Goal: Information Seeking & Learning: Learn about a topic

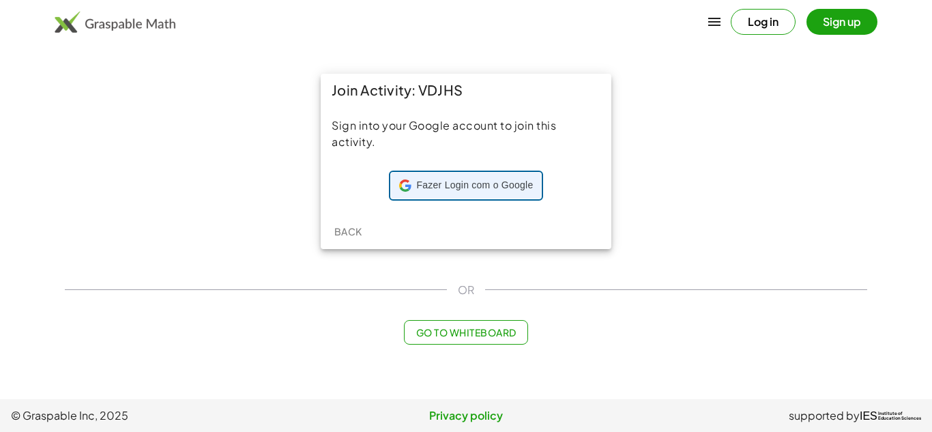
click at [429, 179] on span "Fazer Login com o Google" at bounding box center [475, 186] width 117 height 14
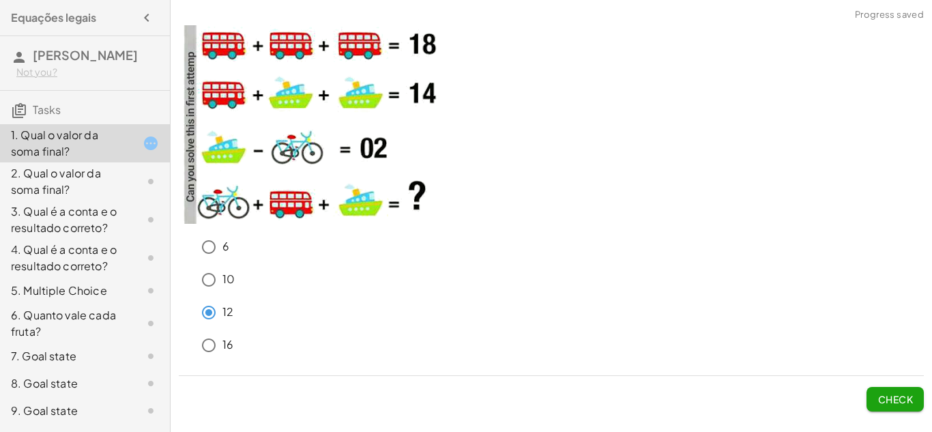
click at [872, 397] on button "Check" at bounding box center [895, 399] width 57 height 25
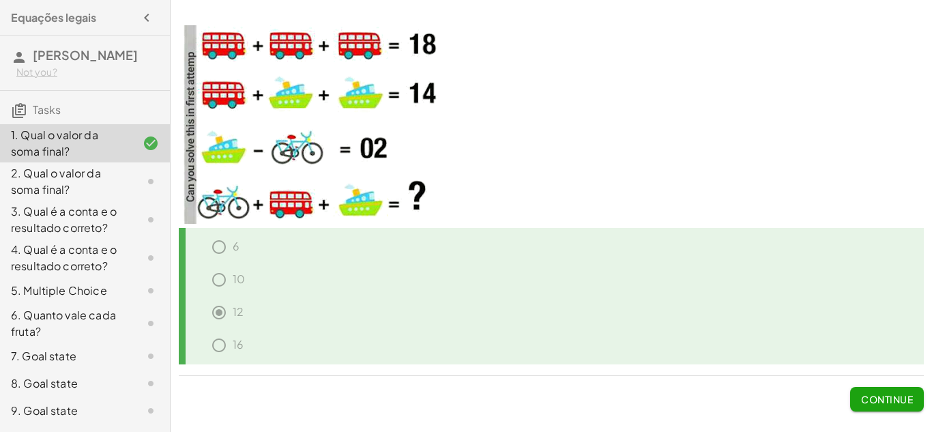
click at [872, 397] on span "Continue" at bounding box center [887, 399] width 52 height 12
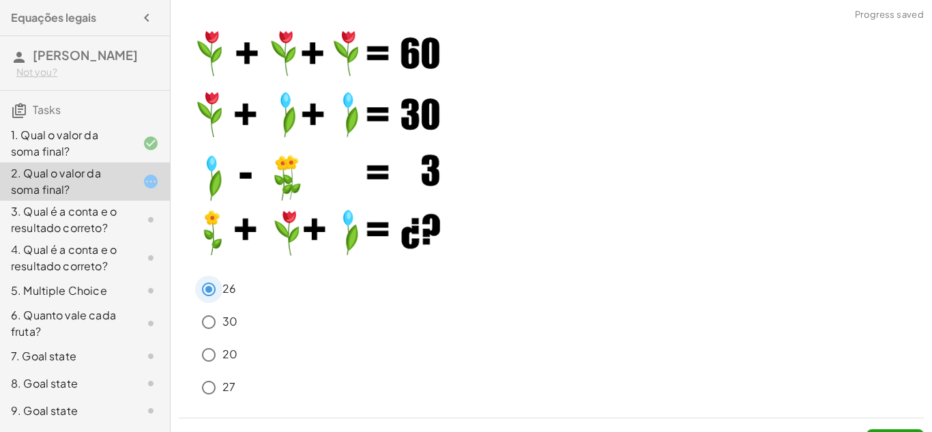
click at [240, 289] on div "26" at bounding box center [559, 289] width 729 height 27
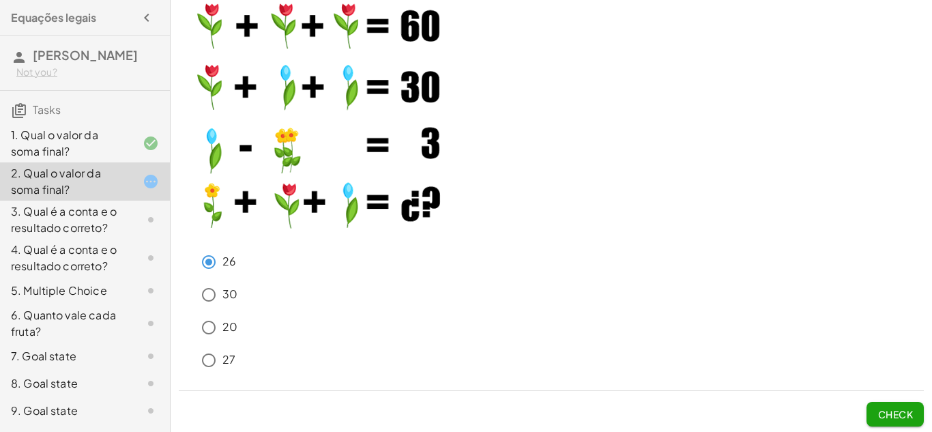
scroll to position [30, 0]
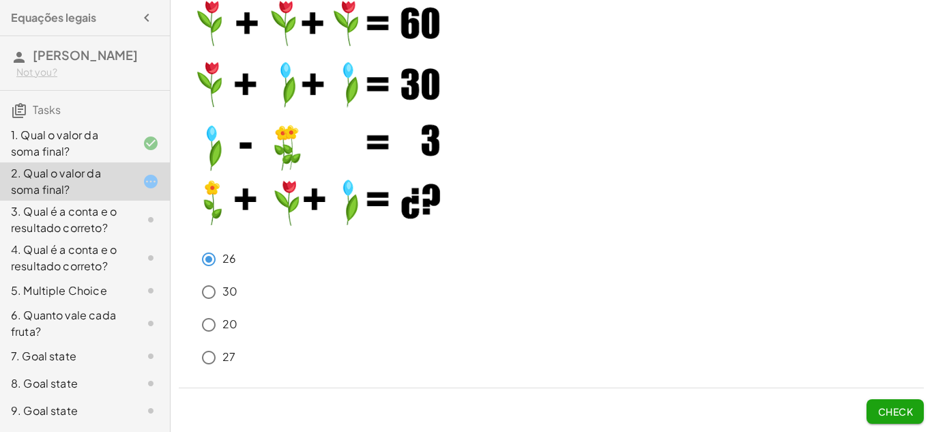
click at [878, 407] on span "Check" at bounding box center [895, 411] width 35 height 12
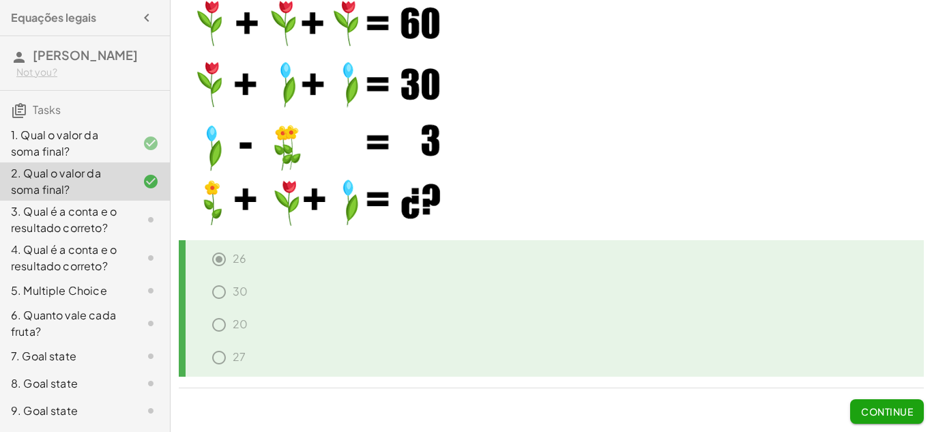
click at [878, 407] on span "Continue" at bounding box center [887, 411] width 52 height 12
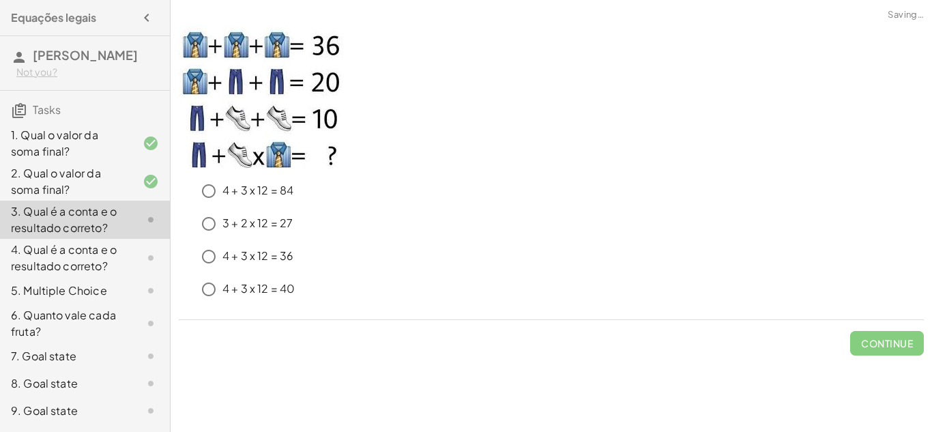
scroll to position [0, 0]
click at [290, 251] on p "4 + 3 x 12 = 36" at bounding box center [258, 256] width 71 height 16
click at [900, 347] on span "Check" at bounding box center [895, 343] width 35 height 12
click at [223, 285] on p "4 + 3 x 12 = 40" at bounding box center [259, 289] width 72 height 16
click at [878, 338] on span "Check" at bounding box center [895, 343] width 35 height 12
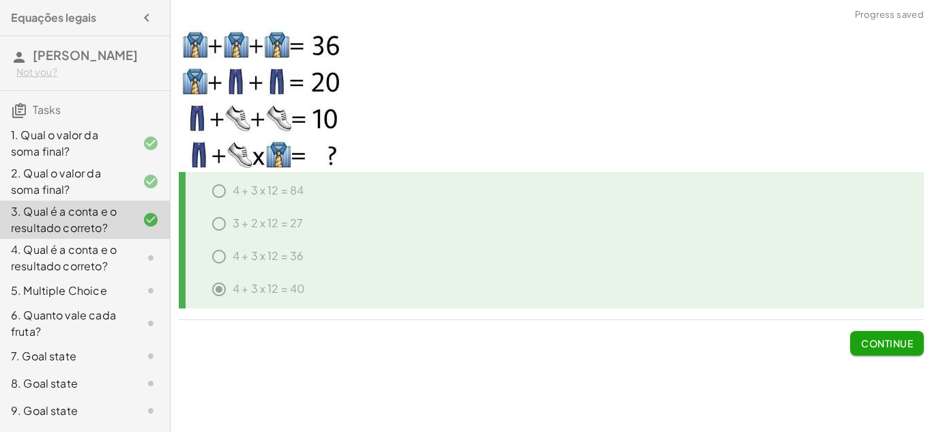
click at [876, 338] on span "Continue" at bounding box center [887, 343] width 52 height 12
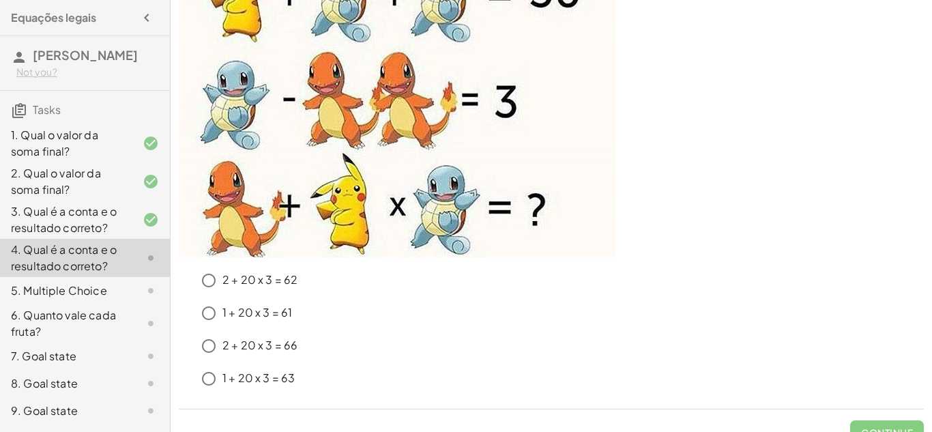
scroll to position [193, 0]
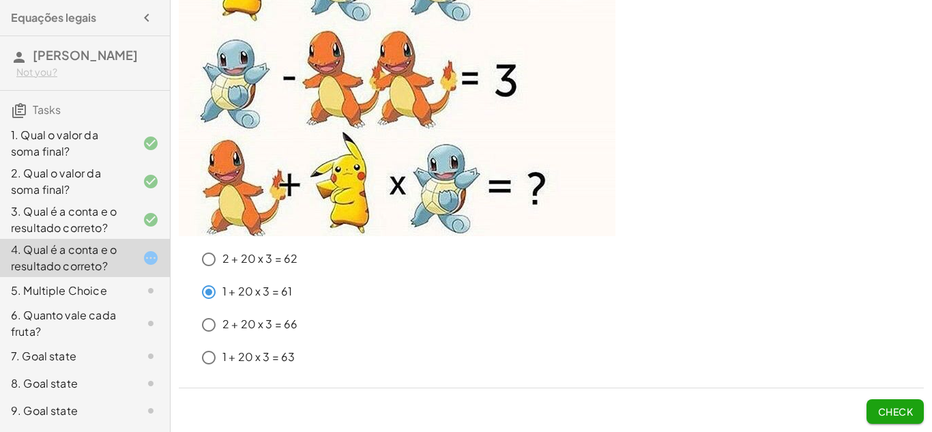
click at [889, 413] on span "Check" at bounding box center [895, 411] width 35 height 12
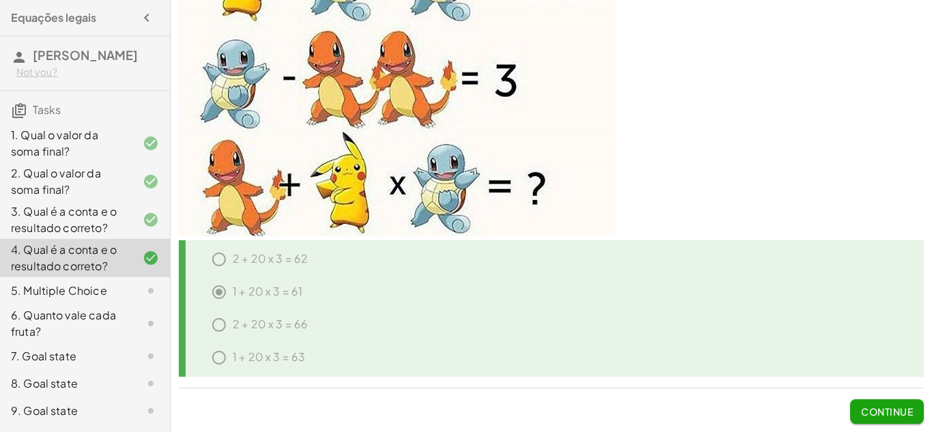
click at [889, 413] on span "Continue" at bounding box center [887, 411] width 52 height 12
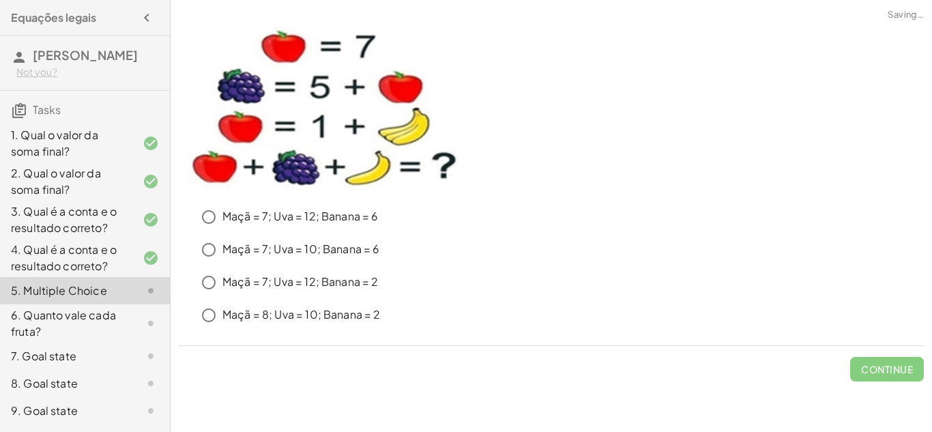
scroll to position [0, 0]
click at [885, 366] on span "Check" at bounding box center [895, 369] width 35 height 12
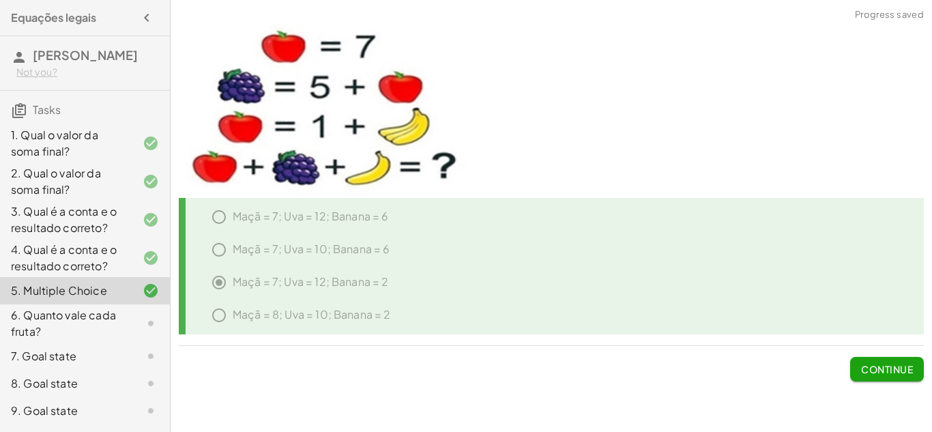
click at [885, 366] on span "Continue" at bounding box center [887, 369] width 52 height 12
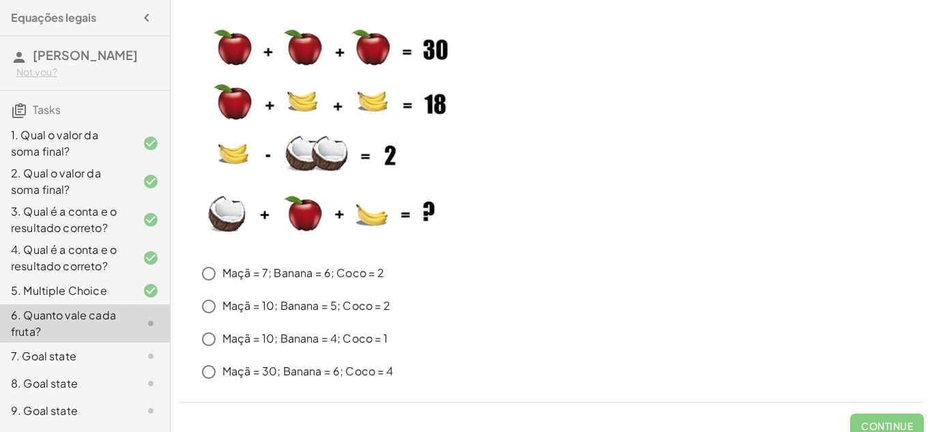
click at [331, 342] on p "Maçã = 10; Banana = 4; Coco = 1" at bounding box center [306, 339] width 166 height 16
click at [887, 421] on span "Check" at bounding box center [895, 426] width 35 height 12
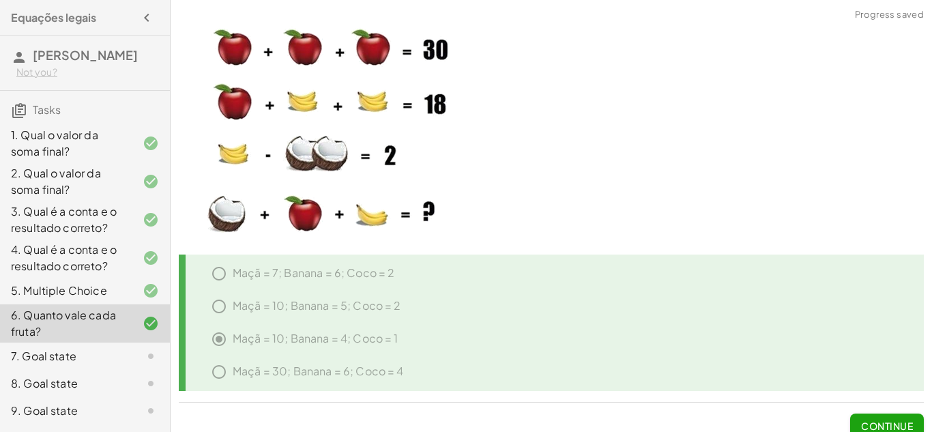
click at [887, 421] on span "Continue" at bounding box center [887, 426] width 52 height 12
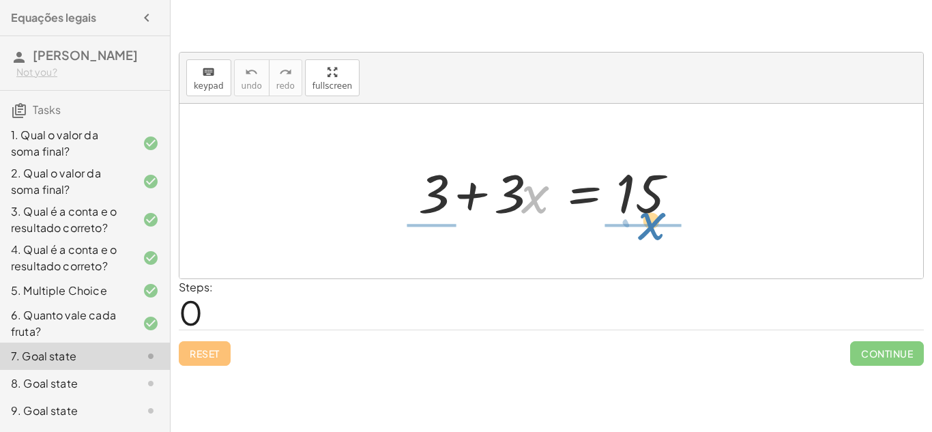
drag, startPoint x: 529, startPoint y: 197, endPoint x: 645, endPoint y: 225, distance: 119.4
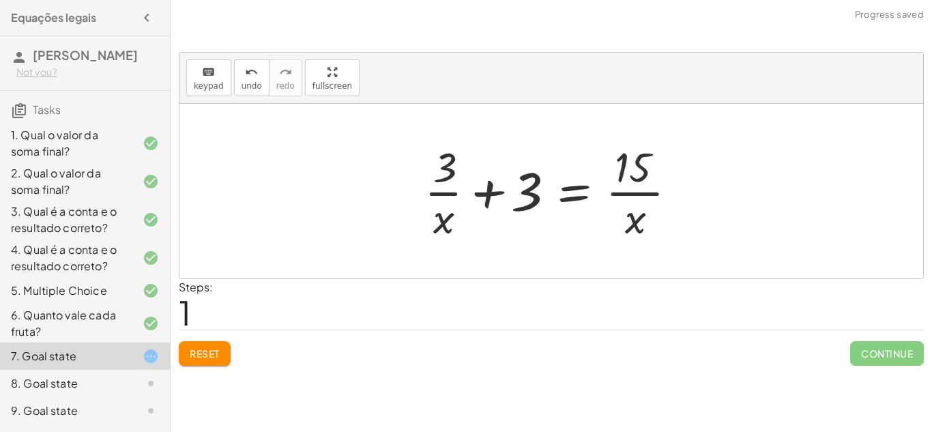
click at [205, 344] on button "Reset" at bounding box center [205, 353] width 52 height 25
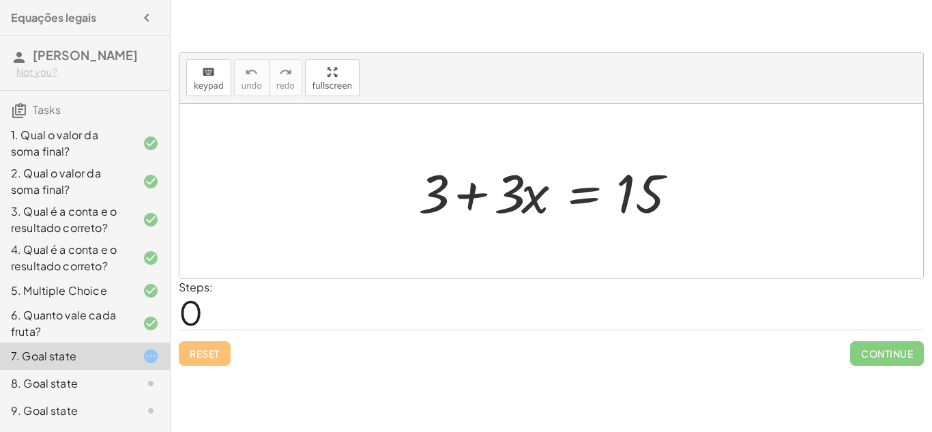
click at [532, 194] on div at bounding box center [557, 191] width 290 height 70
drag, startPoint x: 433, startPoint y: 192, endPoint x: 718, endPoint y: 189, distance: 284.6
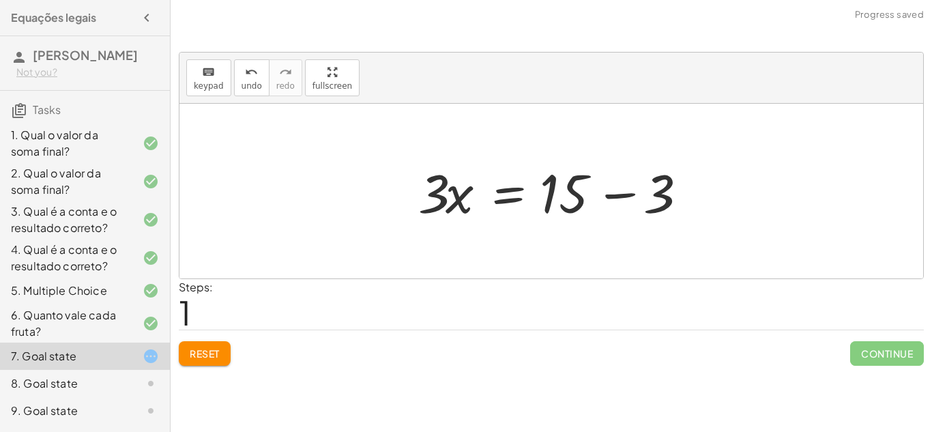
click at [618, 194] on div at bounding box center [557, 191] width 290 height 70
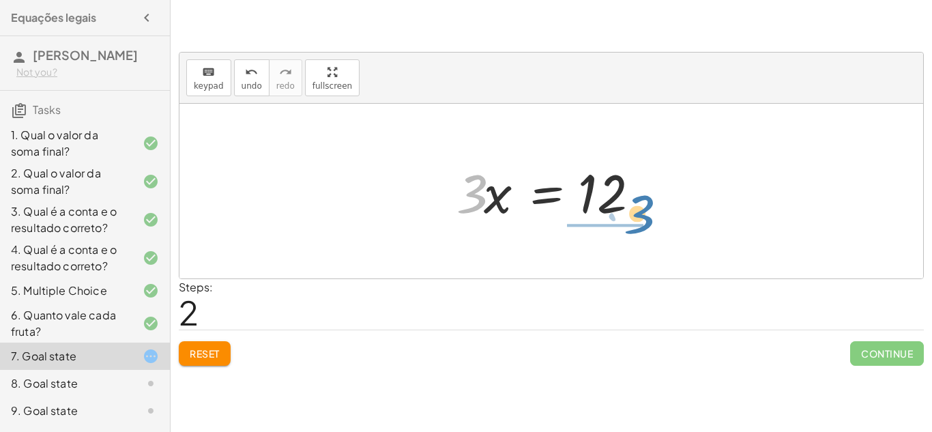
drag, startPoint x: 472, startPoint y: 196, endPoint x: 643, endPoint y: 212, distance: 172.0
click at [643, 212] on div at bounding box center [557, 191] width 214 height 70
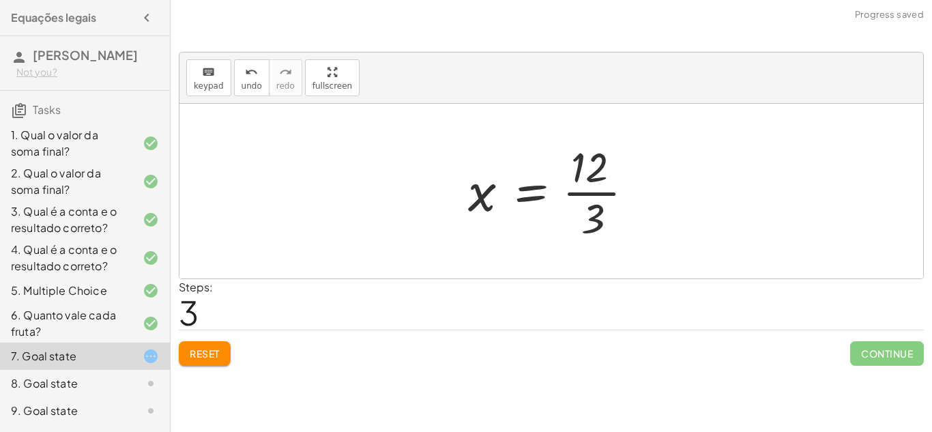
click at [591, 209] on div at bounding box center [556, 191] width 190 height 105
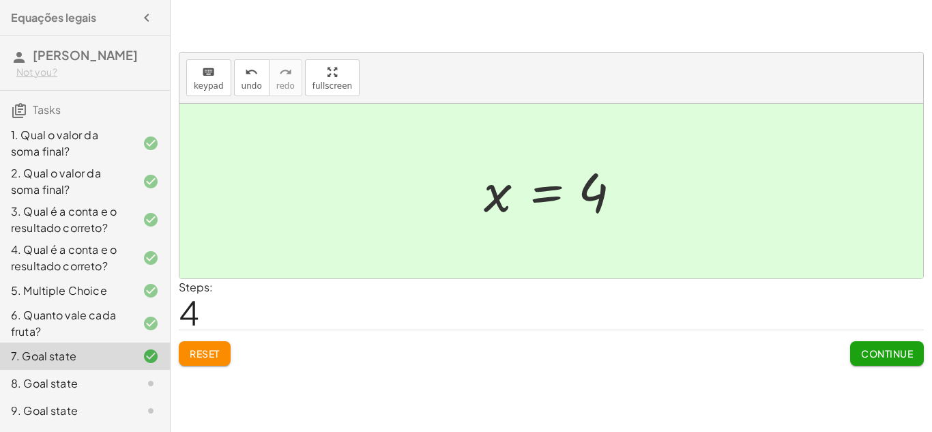
click at [875, 343] on button "Continue" at bounding box center [887, 353] width 74 height 25
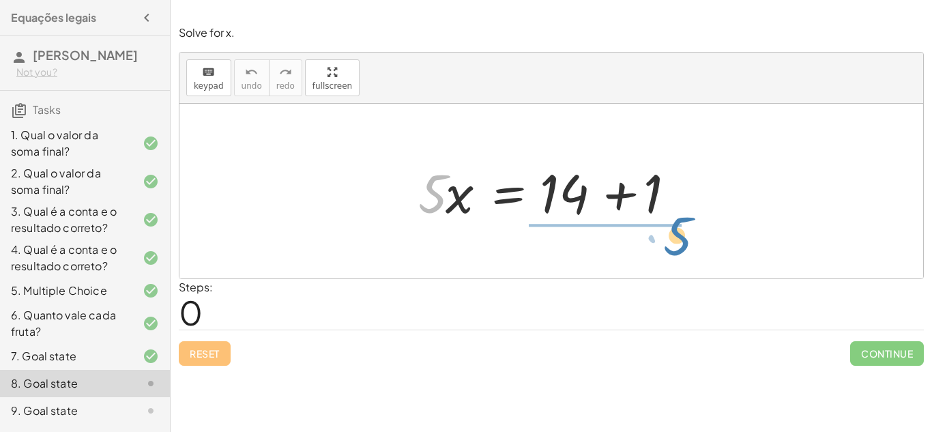
drag, startPoint x: 433, startPoint y: 188, endPoint x: 678, endPoint y: 229, distance: 248.4
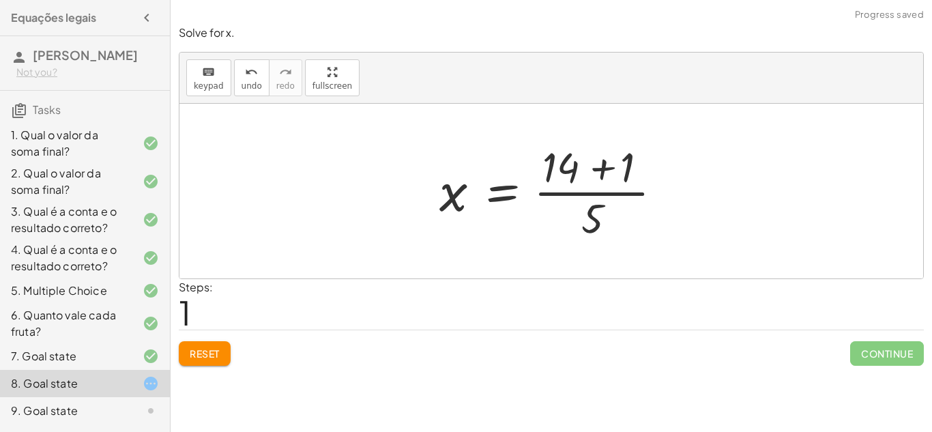
click at [595, 195] on div at bounding box center [557, 191] width 248 height 105
click at [601, 162] on div at bounding box center [557, 191] width 248 height 105
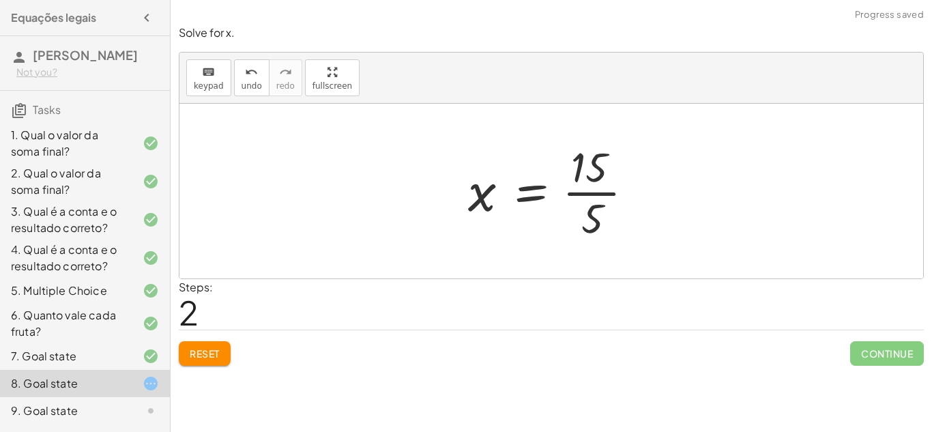
click at [588, 198] on div at bounding box center [556, 191] width 190 height 105
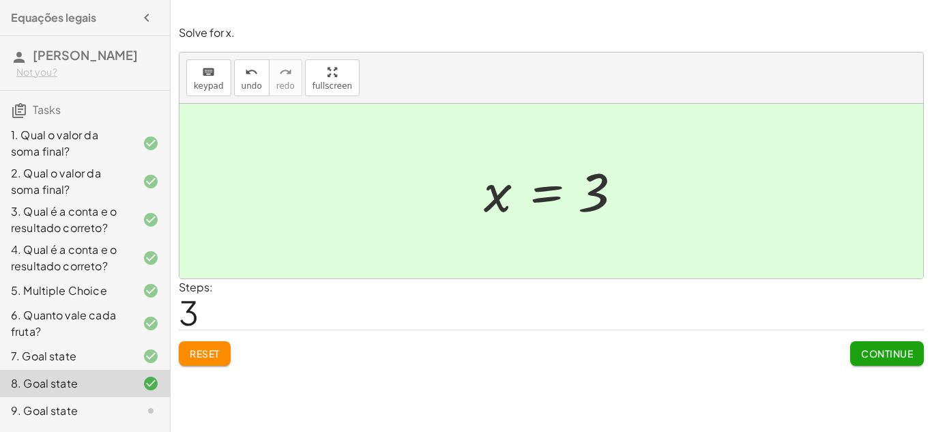
click at [880, 349] on span "Continue" at bounding box center [887, 353] width 52 height 12
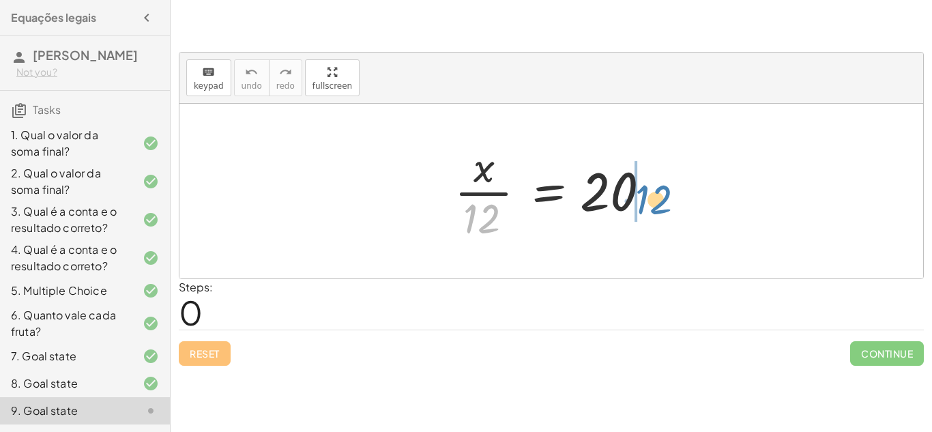
drag, startPoint x: 479, startPoint y: 220, endPoint x: 657, endPoint y: 198, distance: 179.5
click at [657, 198] on div at bounding box center [557, 191] width 218 height 105
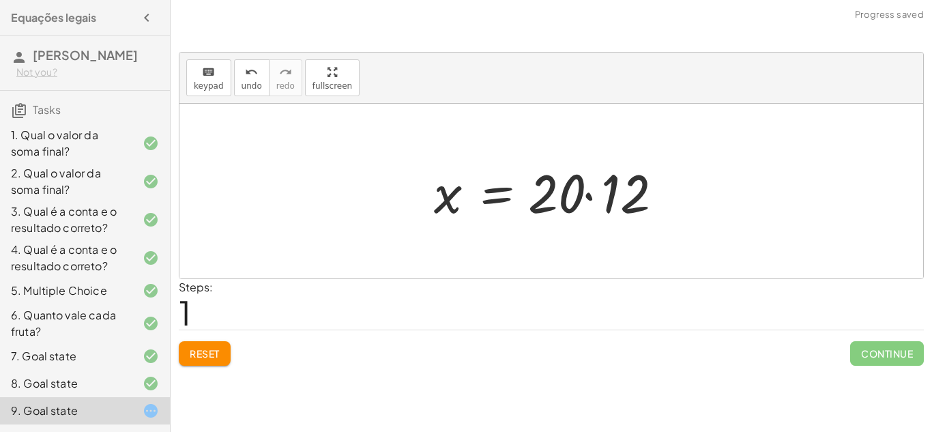
click at [588, 196] on div at bounding box center [556, 191] width 259 height 70
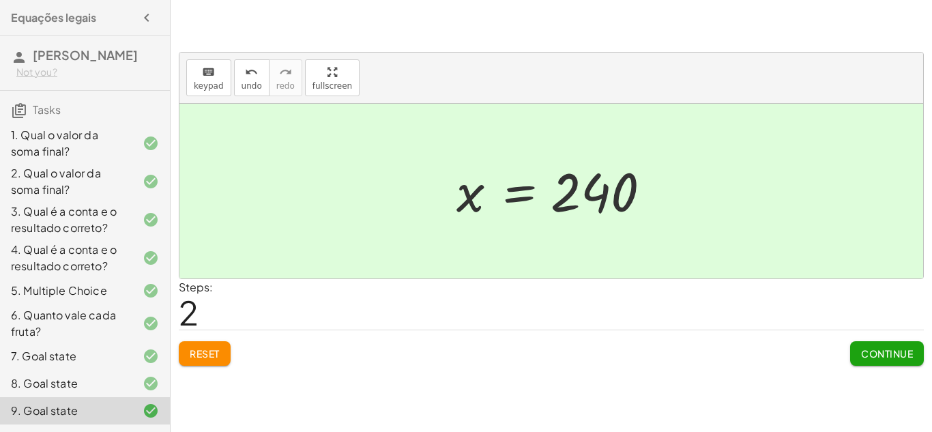
click at [881, 347] on span "Continue" at bounding box center [887, 353] width 52 height 12
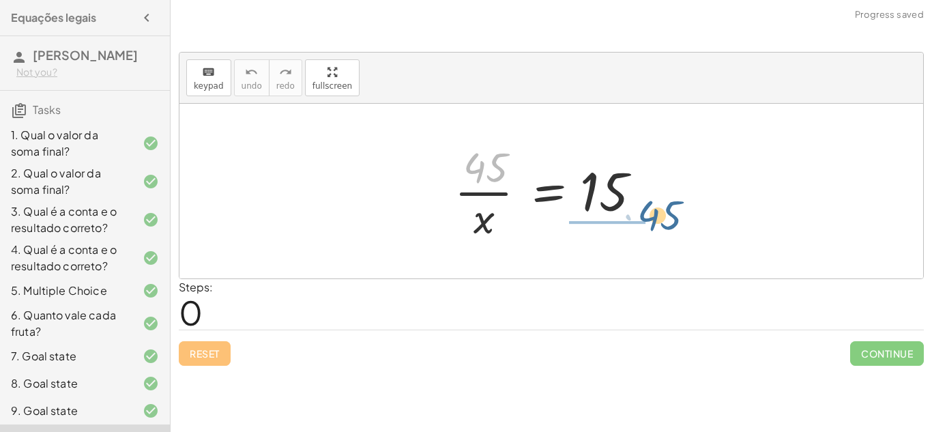
drag, startPoint x: 483, startPoint y: 164, endPoint x: 659, endPoint y: 203, distance: 180.5
click at [659, 203] on div at bounding box center [557, 191] width 218 height 105
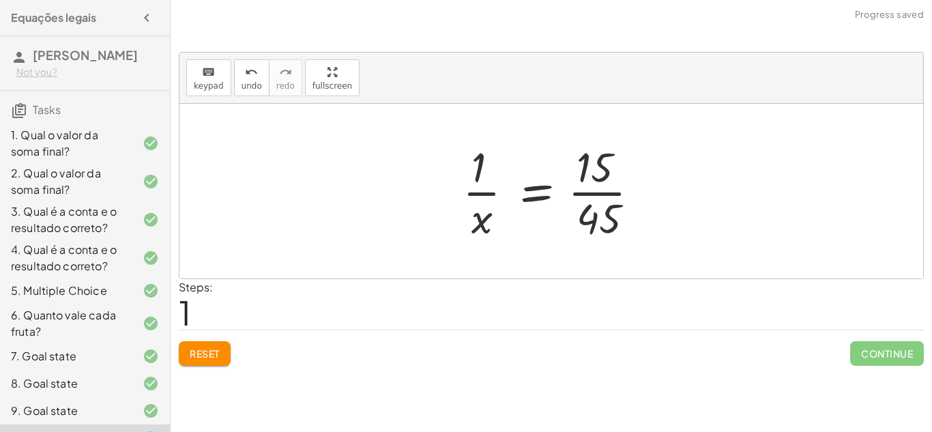
click at [599, 195] on div at bounding box center [556, 191] width 201 height 105
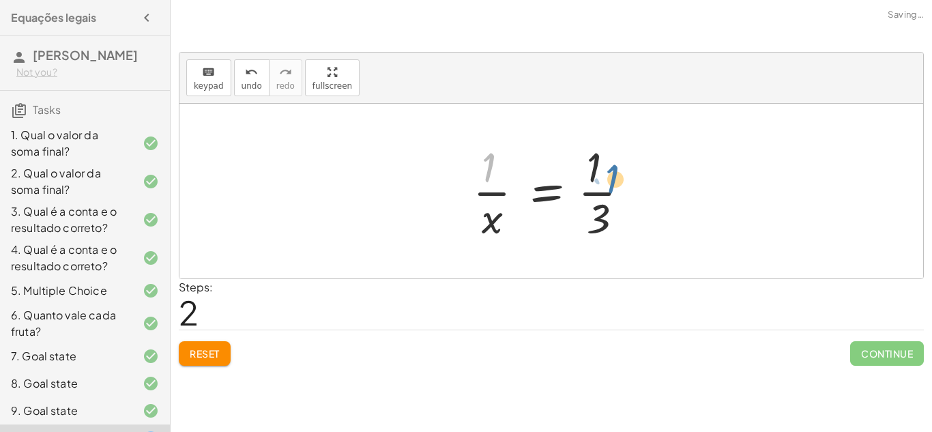
drag, startPoint x: 484, startPoint y: 165, endPoint x: 611, endPoint y: 176, distance: 127.4
click at [611, 176] on div at bounding box center [556, 191] width 181 height 105
click at [597, 192] on div at bounding box center [556, 191] width 181 height 105
drag, startPoint x: 486, startPoint y: 169, endPoint x: 604, endPoint y: 212, distance: 125.9
click at [604, 212] on div at bounding box center [556, 191] width 181 height 105
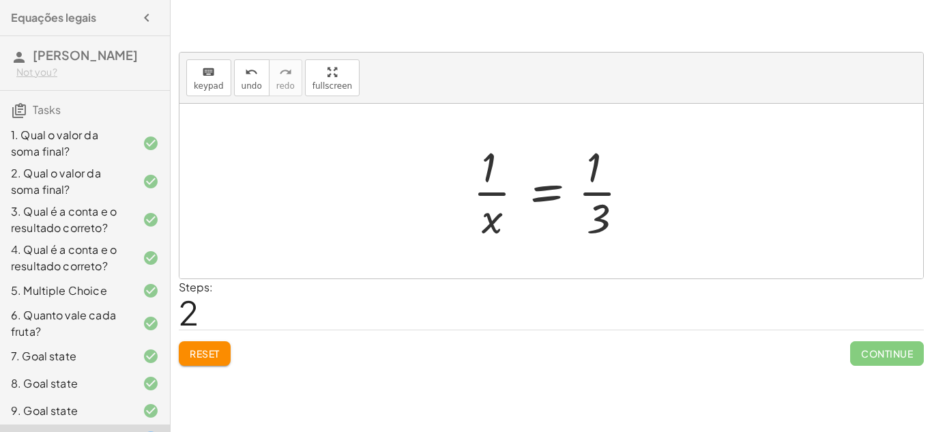
click at [210, 347] on span "Reset" at bounding box center [205, 353] width 30 height 12
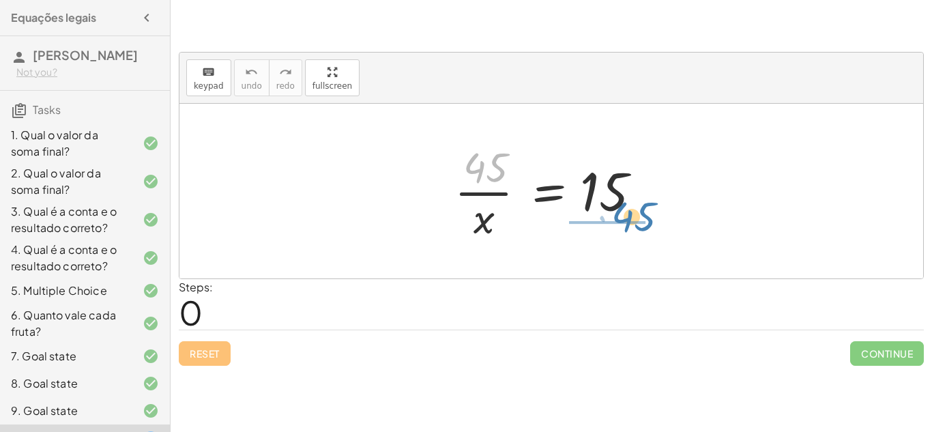
drag, startPoint x: 475, startPoint y: 169, endPoint x: 623, endPoint y: 218, distance: 156.1
click at [623, 218] on div at bounding box center [557, 191] width 218 height 105
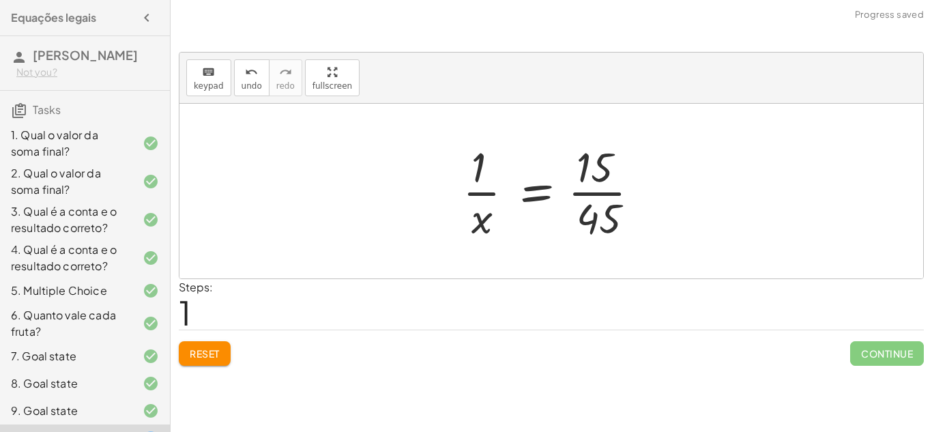
click at [597, 194] on div at bounding box center [556, 191] width 201 height 105
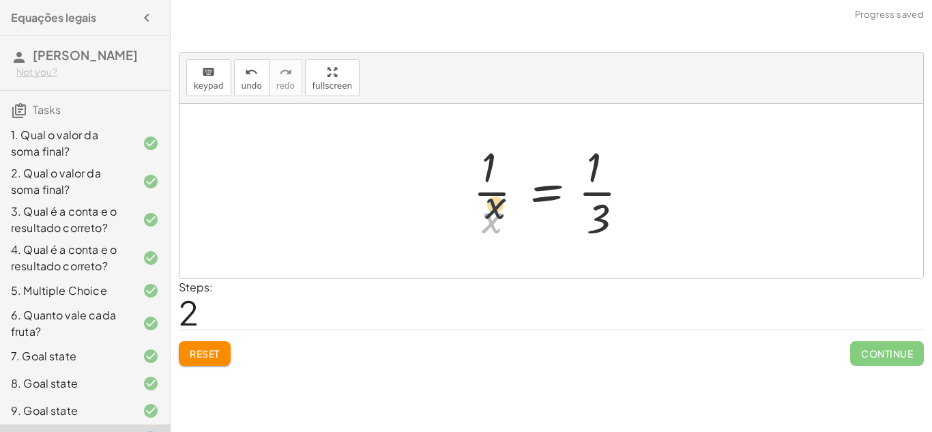
drag, startPoint x: 480, startPoint y: 229, endPoint x: 487, endPoint y: 192, distance: 37.6
click at [487, 192] on div at bounding box center [556, 191] width 181 height 105
drag, startPoint x: 487, startPoint y: 162, endPoint x: 608, endPoint y: 216, distance: 132.6
click at [608, 216] on div at bounding box center [556, 191] width 181 height 105
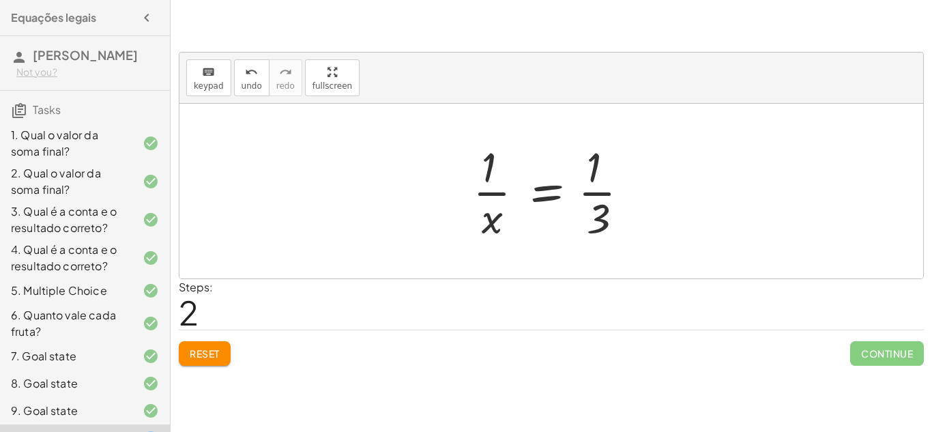
click at [489, 193] on div at bounding box center [556, 191] width 181 height 105
click at [536, 189] on div at bounding box center [556, 191] width 181 height 105
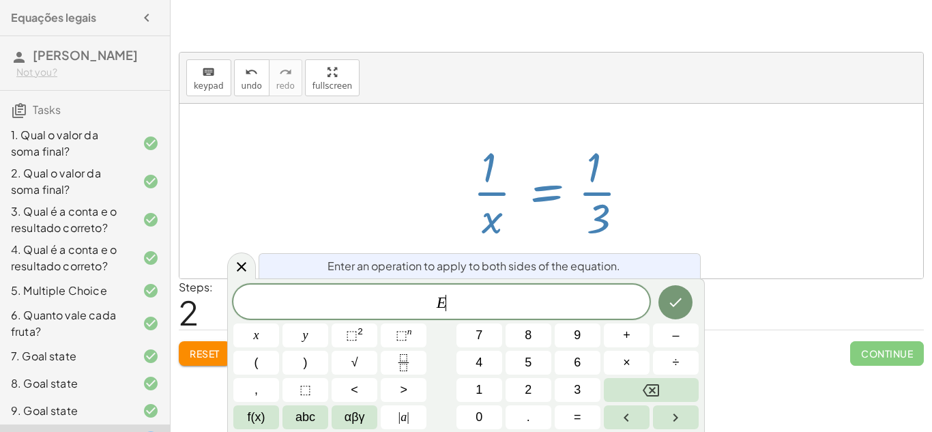
scroll to position [1, 0]
click at [582, 190] on div at bounding box center [556, 191] width 181 height 105
click at [236, 259] on icon at bounding box center [241, 267] width 16 height 16
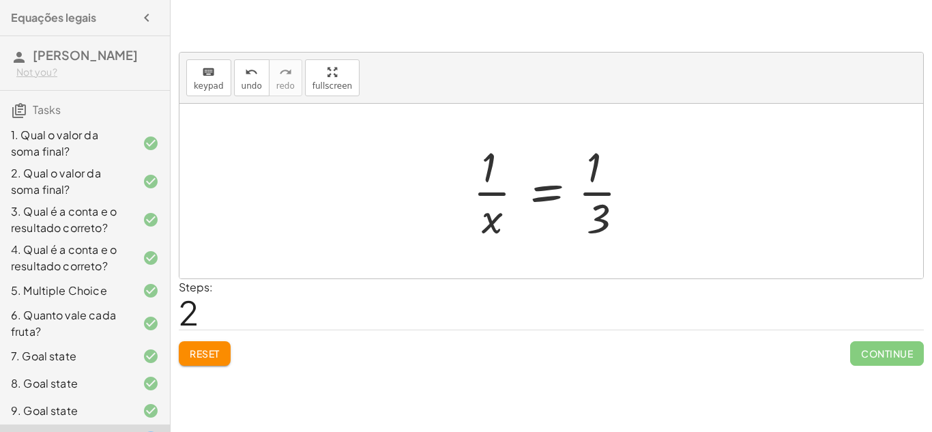
click at [200, 356] on span "Reset" at bounding box center [205, 353] width 30 height 12
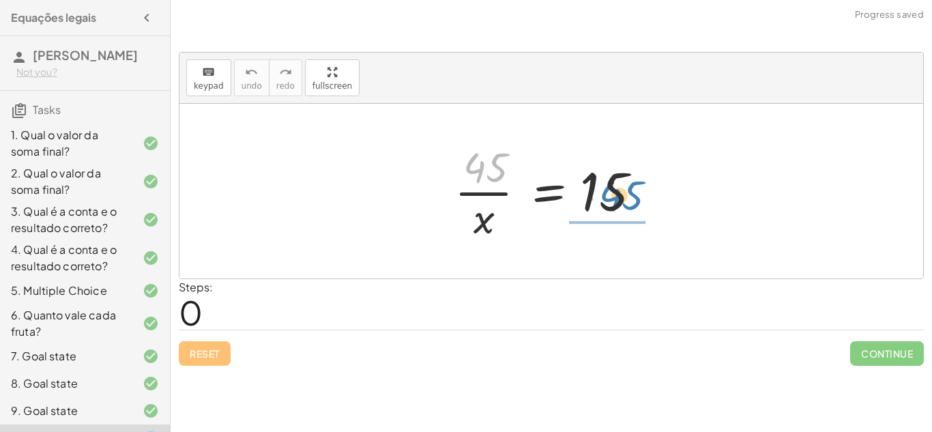
drag, startPoint x: 482, startPoint y: 174, endPoint x: 620, endPoint y: 202, distance: 140.7
click at [620, 202] on div at bounding box center [557, 191] width 218 height 105
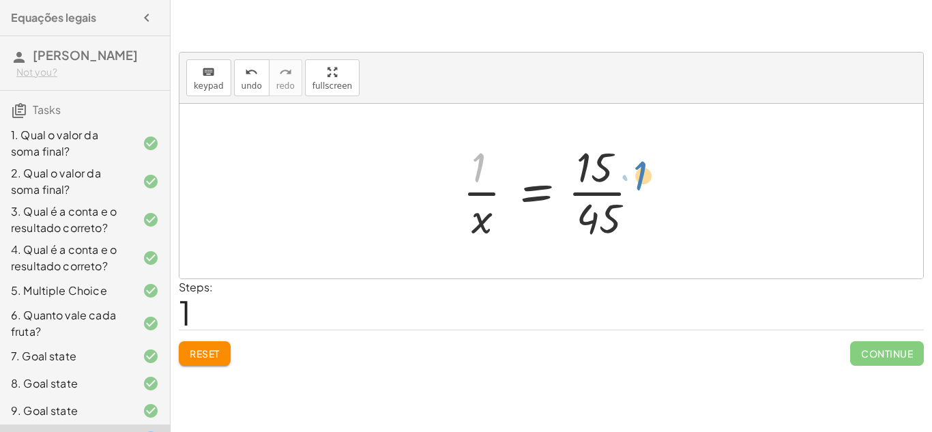
drag, startPoint x: 481, startPoint y: 164, endPoint x: 638, endPoint y: 173, distance: 157.9
click at [638, 173] on div at bounding box center [556, 191] width 201 height 105
drag, startPoint x: 478, startPoint y: 171, endPoint x: 616, endPoint y: 231, distance: 150.4
click at [616, 231] on div at bounding box center [556, 191] width 201 height 105
click at [597, 193] on div at bounding box center [556, 191] width 201 height 105
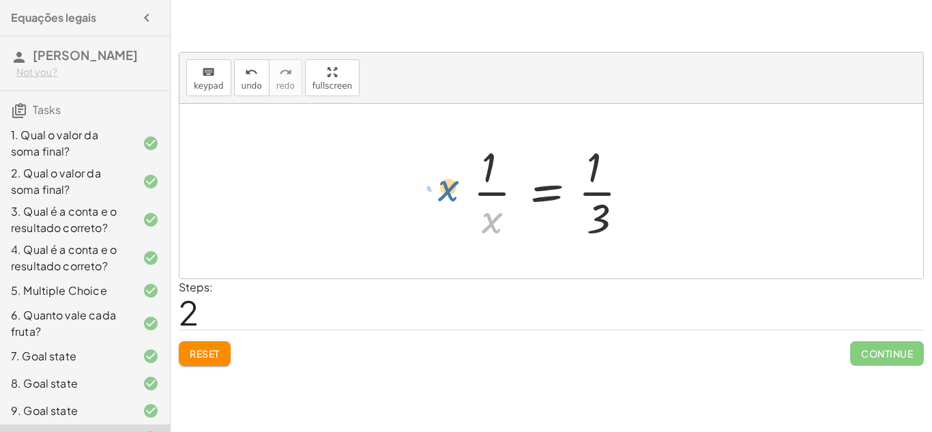
drag, startPoint x: 494, startPoint y: 218, endPoint x: 438, endPoint y: 183, distance: 66.3
drag, startPoint x: 487, startPoint y: 157, endPoint x: 592, endPoint y: 197, distance: 111.7
click at [592, 197] on div at bounding box center [556, 191] width 181 height 105
click at [489, 188] on div at bounding box center [556, 191] width 181 height 105
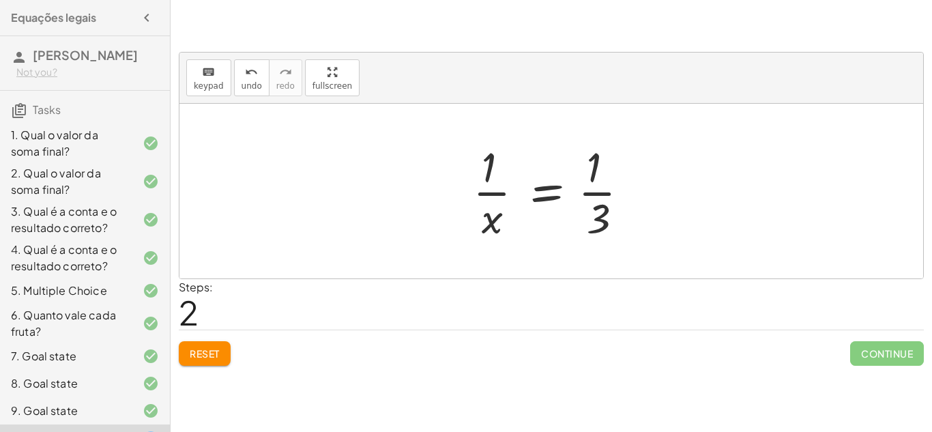
click at [489, 188] on div at bounding box center [556, 191] width 181 height 105
click at [587, 186] on div at bounding box center [556, 191] width 181 height 105
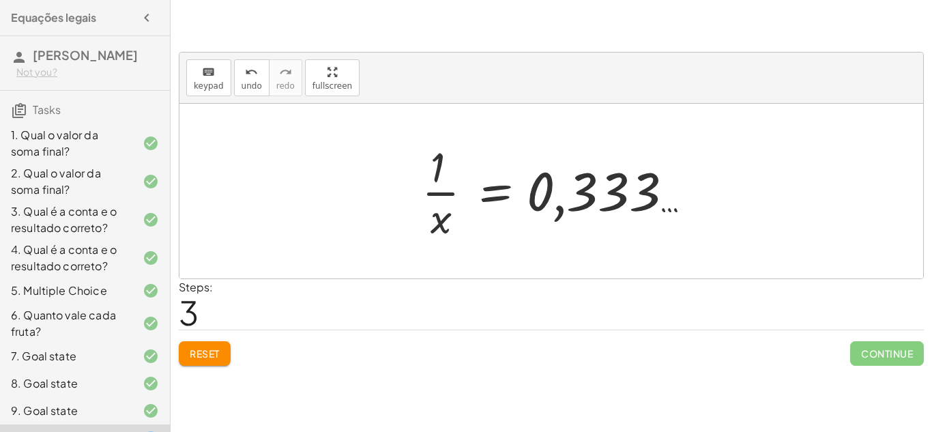
click at [557, 210] on div at bounding box center [557, 191] width 284 height 105
drag, startPoint x: 432, startPoint y: 164, endPoint x: 662, endPoint y: 203, distance: 233.2
click at [662, 203] on div at bounding box center [557, 191] width 284 height 105
drag, startPoint x: 441, startPoint y: 214, endPoint x: 375, endPoint y: 175, distance: 76.8
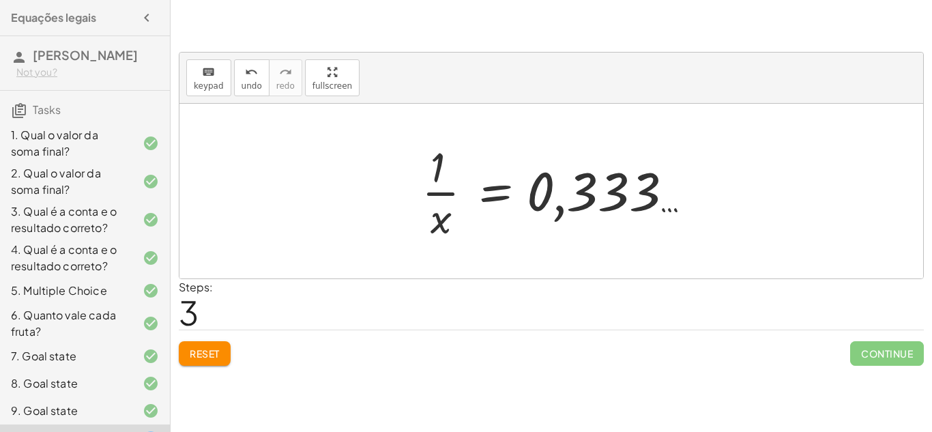
click at [667, 205] on div at bounding box center [557, 191] width 284 height 105
click at [614, 180] on div at bounding box center [557, 191] width 284 height 105
click at [445, 193] on div at bounding box center [557, 191] width 284 height 105
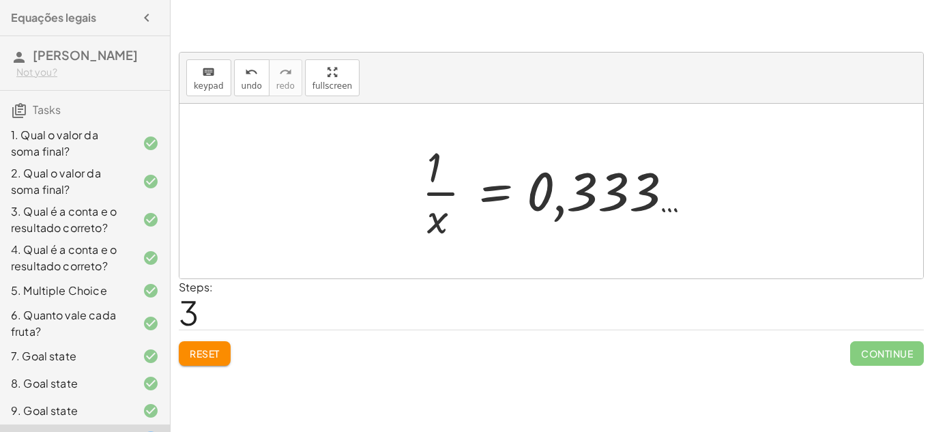
click at [445, 193] on div at bounding box center [557, 191] width 284 height 105
click at [496, 192] on div at bounding box center [557, 191] width 284 height 105
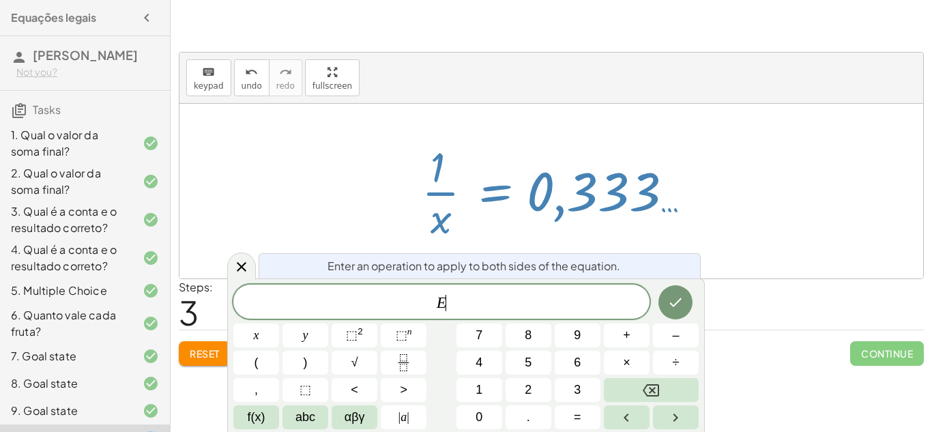
click at [496, 192] on div at bounding box center [557, 191] width 284 height 105
click at [240, 262] on icon at bounding box center [241, 267] width 16 height 16
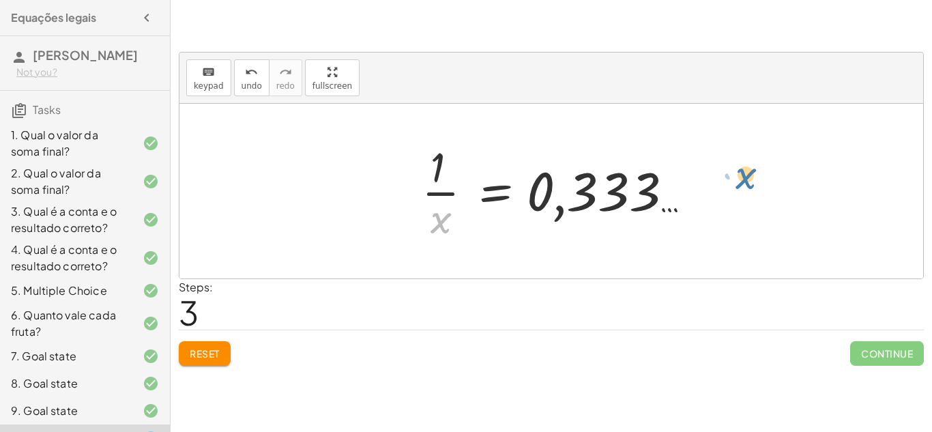
drag, startPoint x: 431, startPoint y: 217, endPoint x: 717, endPoint y: 190, distance: 287.9
click at [717, 190] on div "· 45 · x = 15 · 1 · x = · 15 · 45 · 1 · x = · [DATE] · 1 · x = · 1 · 3 · x · x …" at bounding box center [552, 191] width 744 height 175
drag, startPoint x: 431, startPoint y: 165, endPoint x: 542, endPoint y: 195, distance: 114.6
click at [542, 195] on div at bounding box center [557, 191] width 284 height 105
click at [192, 346] on button "Reset" at bounding box center [205, 353] width 52 height 25
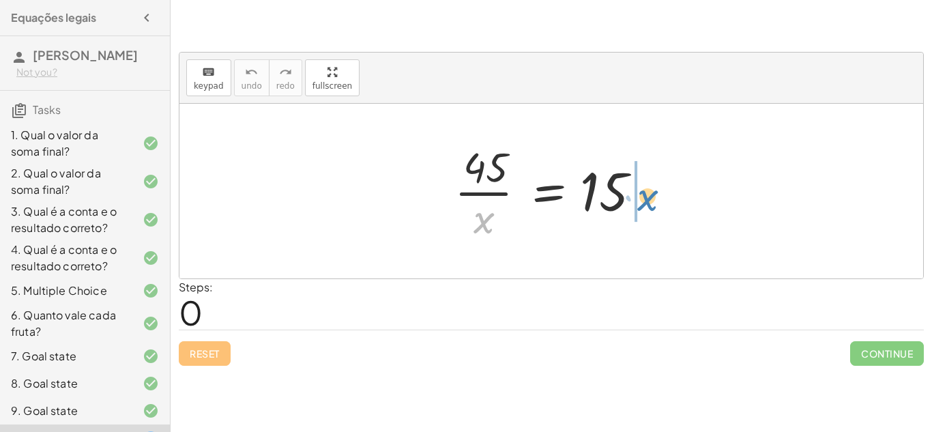
drag, startPoint x: 485, startPoint y: 220, endPoint x: 649, endPoint y: 199, distance: 165.3
click at [649, 199] on div at bounding box center [557, 191] width 218 height 105
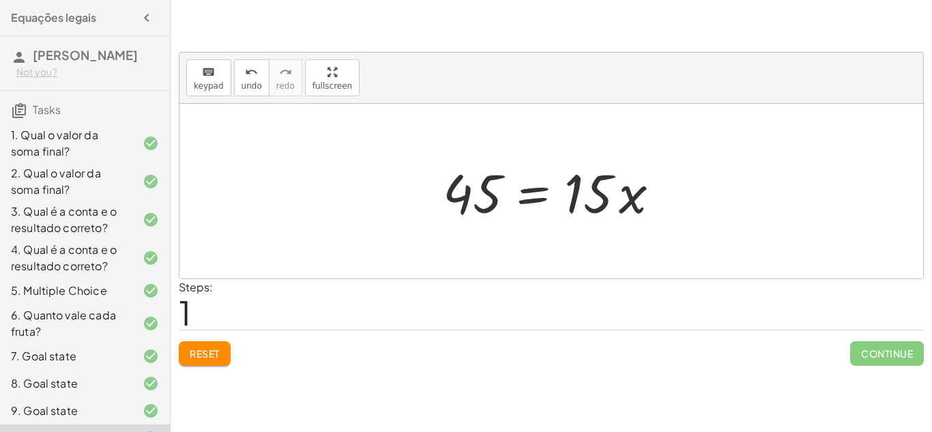
click at [534, 194] on div at bounding box center [556, 191] width 241 height 70
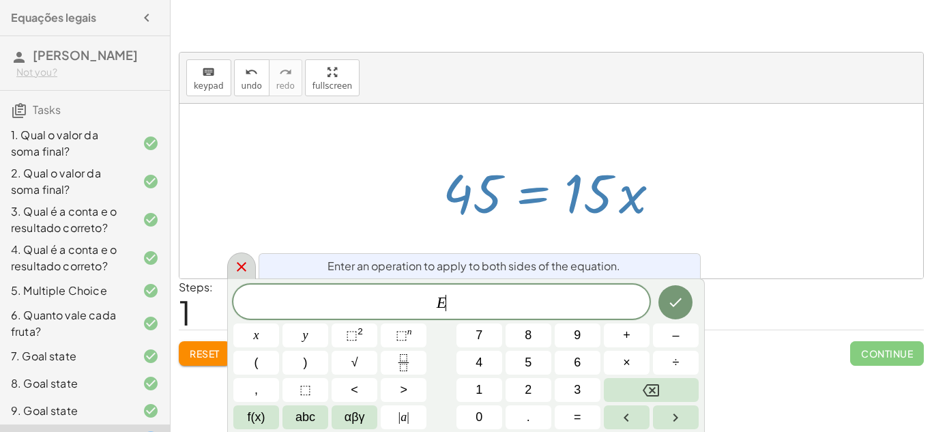
click at [235, 267] on icon at bounding box center [241, 267] width 16 height 16
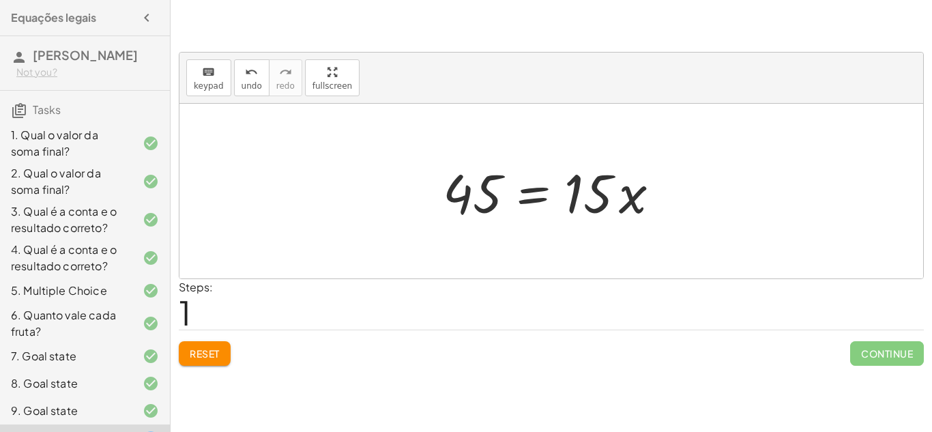
click at [588, 198] on div at bounding box center [556, 191] width 241 height 70
drag, startPoint x: 588, startPoint y: 198, endPoint x: 472, endPoint y: 205, distance: 115.6
click at [472, 205] on div at bounding box center [556, 191] width 241 height 70
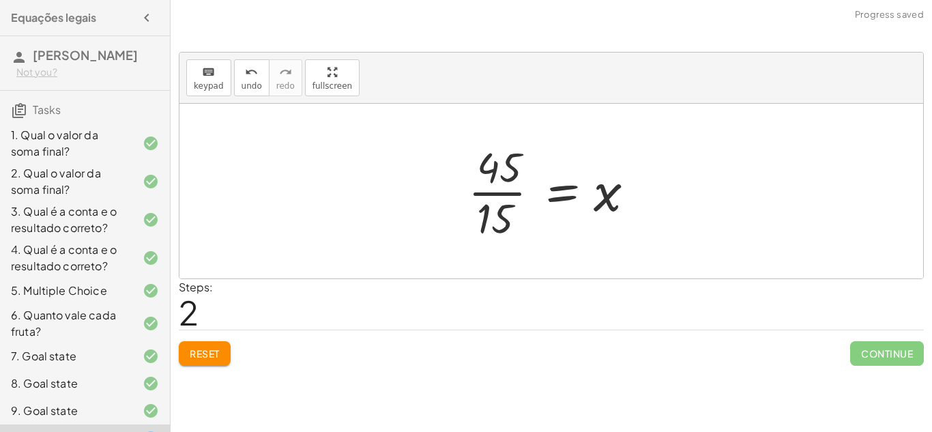
click at [490, 196] on div at bounding box center [556, 191] width 190 height 105
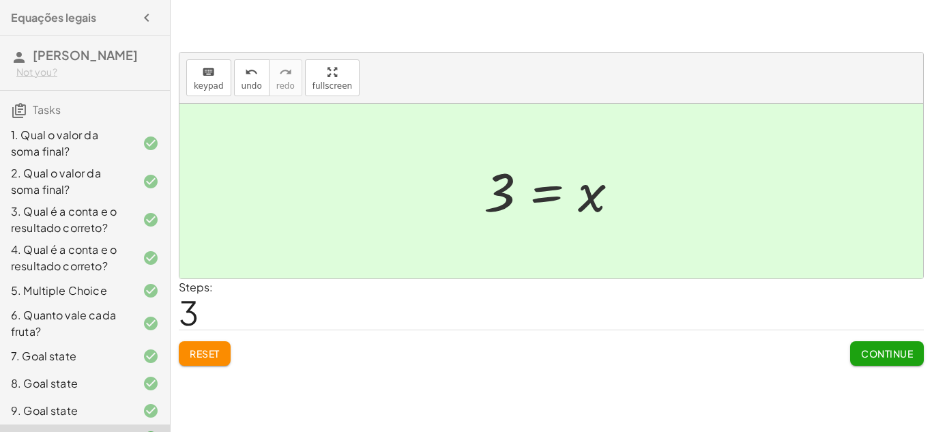
click at [863, 344] on button "Continue" at bounding box center [887, 353] width 74 height 25
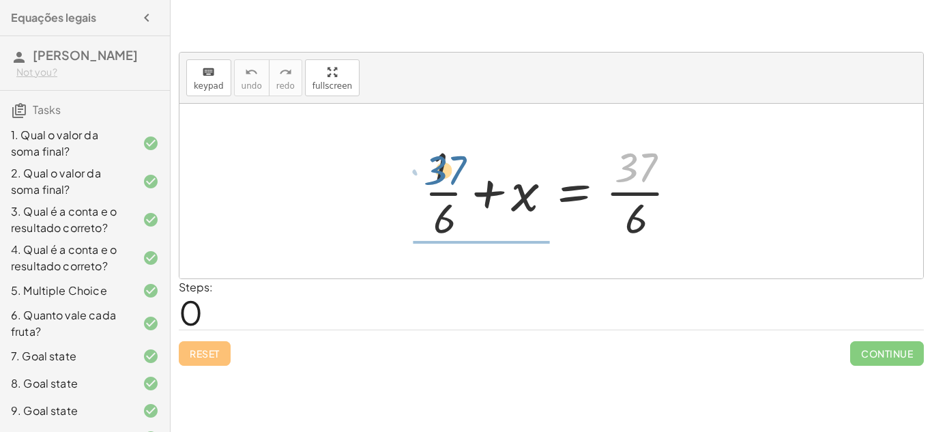
drag, startPoint x: 638, startPoint y: 154, endPoint x: 447, endPoint y: 156, distance: 191.1
click at [447, 156] on div at bounding box center [557, 191] width 278 height 105
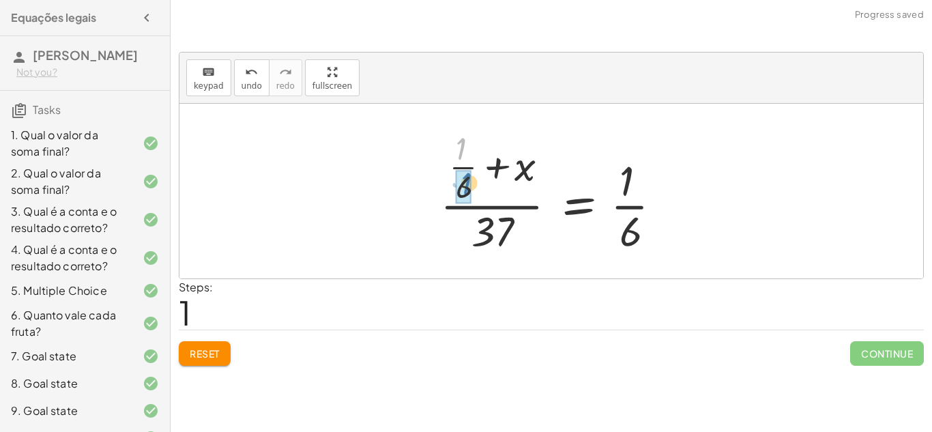
drag, startPoint x: 457, startPoint y: 155, endPoint x: 461, endPoint y: 191, distance: 36.4
drag, startPoint x: 461, startPoint y: 191, endPoint x: 624, endPoint y: 185, distance: 162.6
click at [624, 185] on div at bounding box center [556, 192] width 246 height 132
click at [218, 349] on span "Reset" at bounding box center [205, 353] width 30 height 12
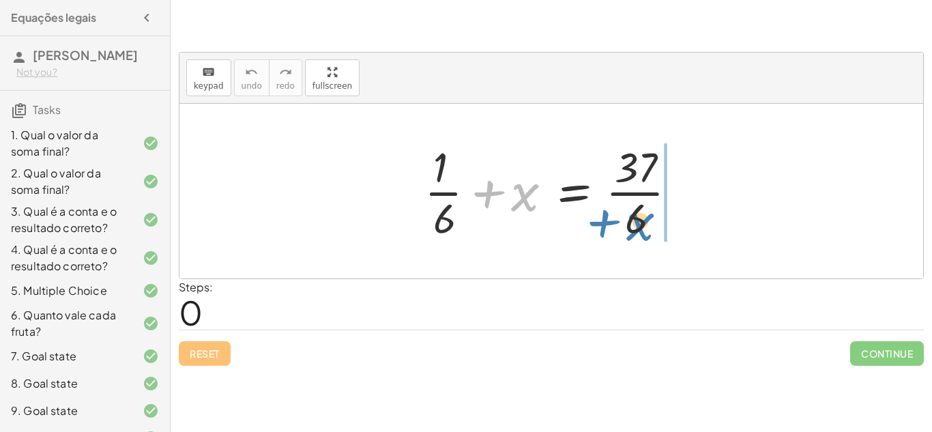
drag, startPoint x: 529, startPoint y: 189, endPoint x: 646, endPoint y: 216, distance: 120.4
click at [646, 216] on div at bounding box center [557, 191] width 278 height 105
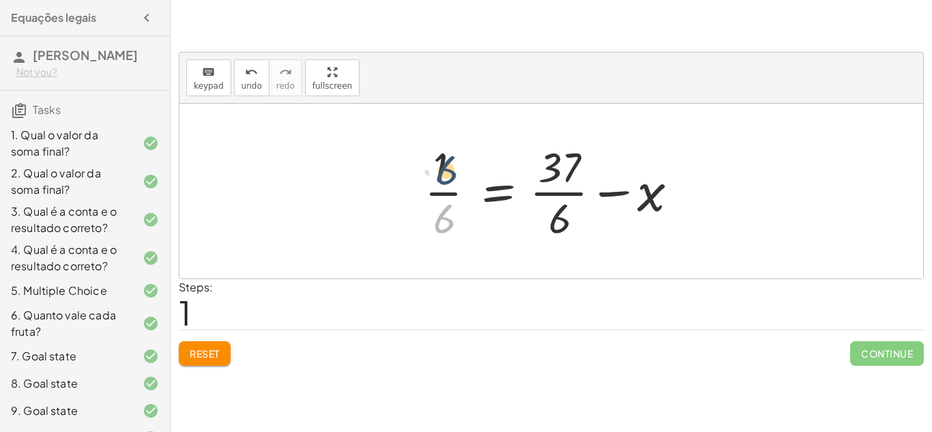
drag, startPoint x: 446, startPoint y: 216, endPoint x: 448, endPoint y: 168, distance: 48.5
click at [448, 168] on div at bounding box center [557, 191] width 278 height 105
drag, startPoint x: 554, startPoint y: 214, endPoint x: 437, endPoint y: 182, distance: 121.0
click at [437, 182] on div at bounding box center [557, 191] width 278 height 105
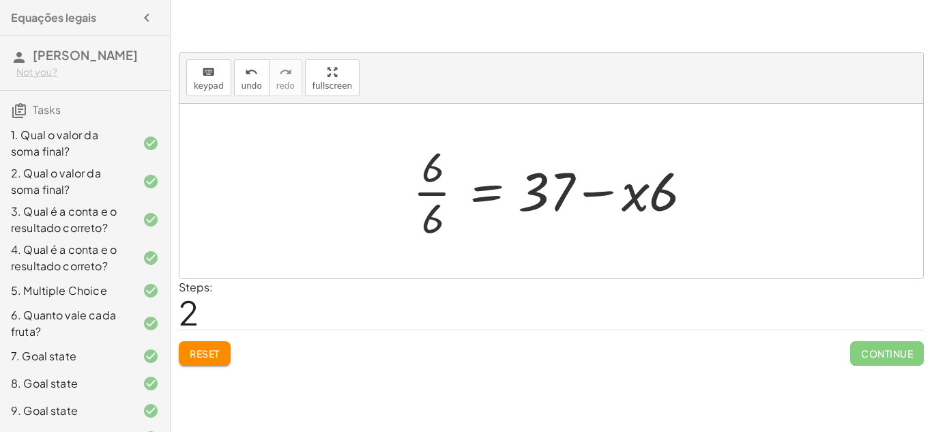
click at [589, 197] on div at bounding box center [556, 191] width 301 height 105
drag, startPoint x: 541, startPoint y: 195, endPoint x: 459, endPoint y: 180, distance: 83.3
click at [459, 180] on div at bounding box center [556, 191] width 301 height 105
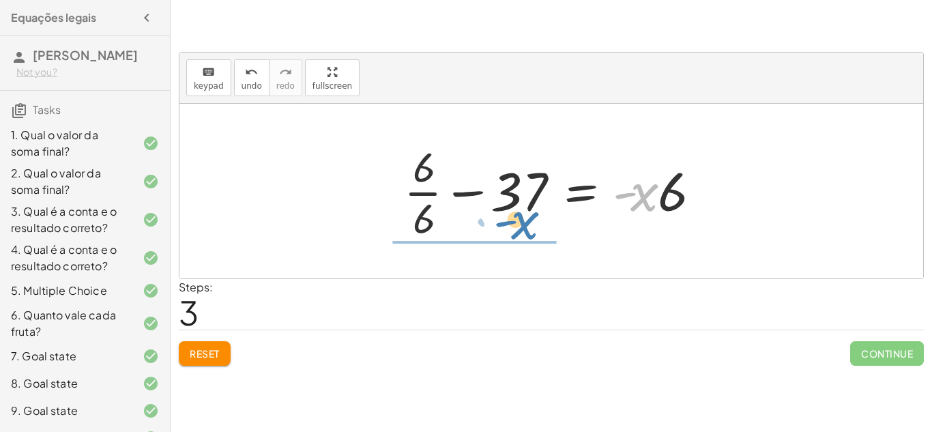
drag, startPoint x: 640, startPoint y: 196, endPoint x: 516, endPoint y: 227, distance: 127.3
click at [516, 227] on div at bounding box center [556, 191] width 319 height 105
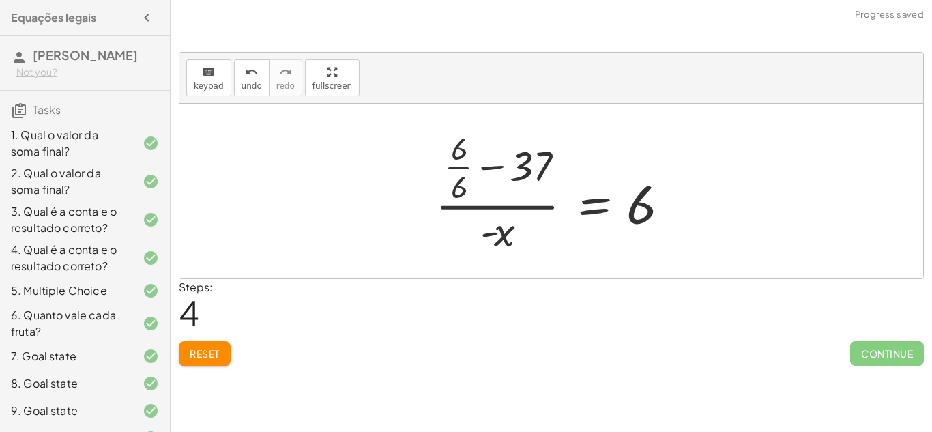
click at [492, 169] on div at bounding box center [557, 192] width 256 height 132
drag, startPoint x: 529, startPoint y: 168, endPoint x: 500, endPoint y: 238, distance: 75.3
click at [500, 238] on div at bounding box center [557, 192] width 256 height 132
drag, startPoint x: 461, startPoint y: 165, endPoint x: 476, endPoint y: 193, distance: 31.8
click at [476, 193] on div at bounding box center [557, 192] width 256 height 132
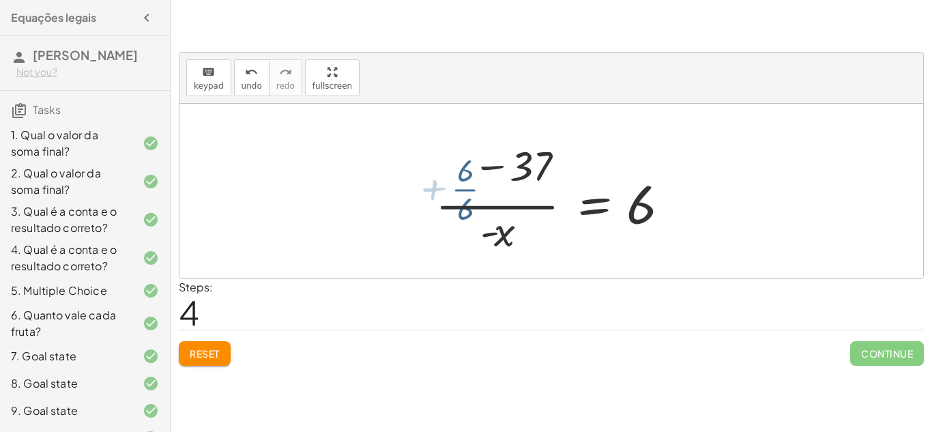
click at [459, 190] on div at bounding box center [557, 192] width 256 height 132
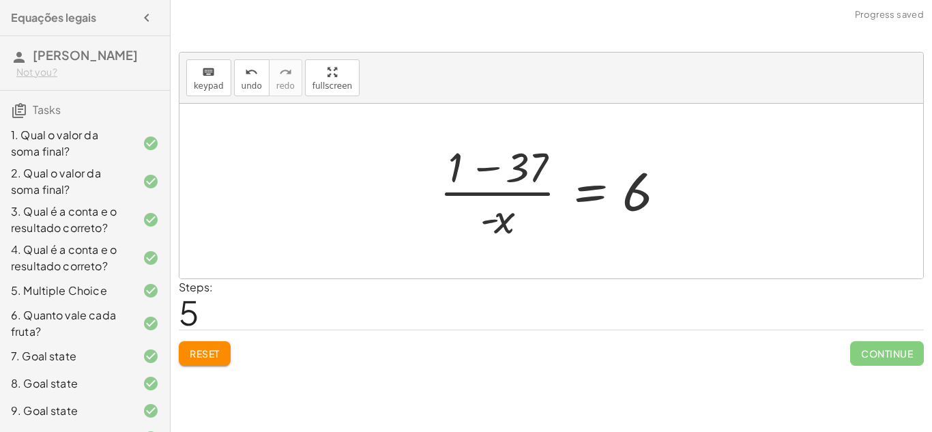
click at [487, 167] on div at bounding box center [557, 191] width 248 height 105
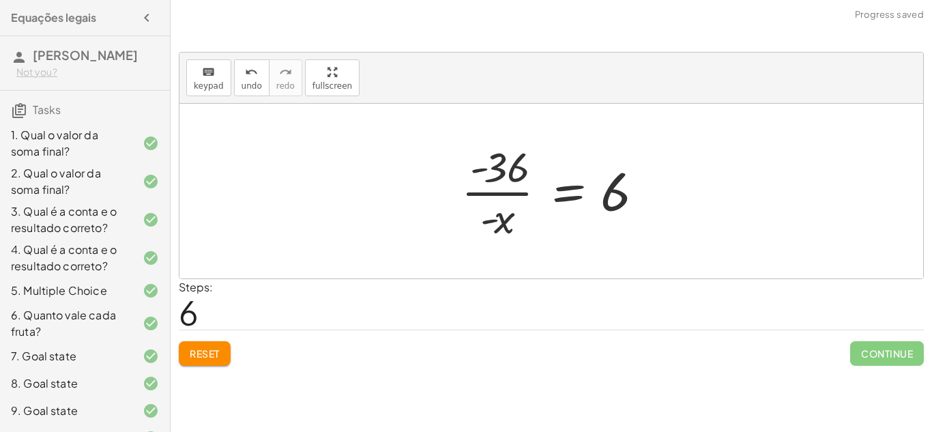
click at [504, 193] on div at bounding box center [557, 191] width 204 height 105
click at [560, 186] on div at bounding box center [557, 191] width 204 height 105
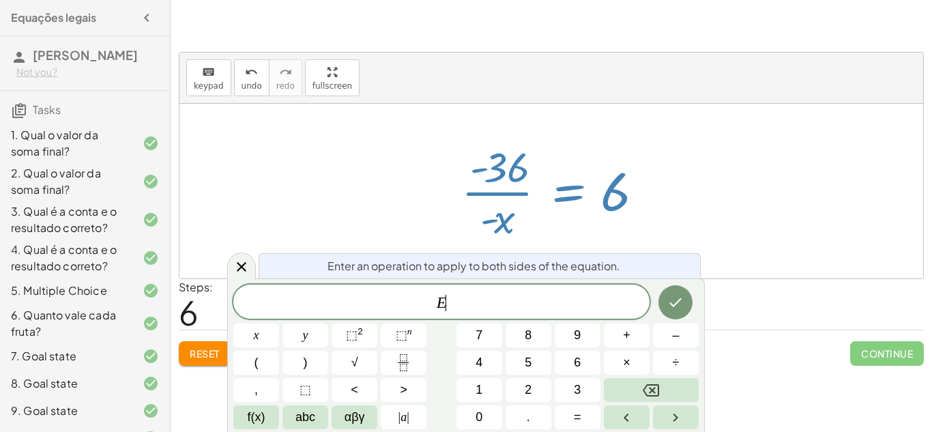
scroll to position [3, 0]
click at [230, 272] on div at bounding box center [241, 266] width 29 height 27
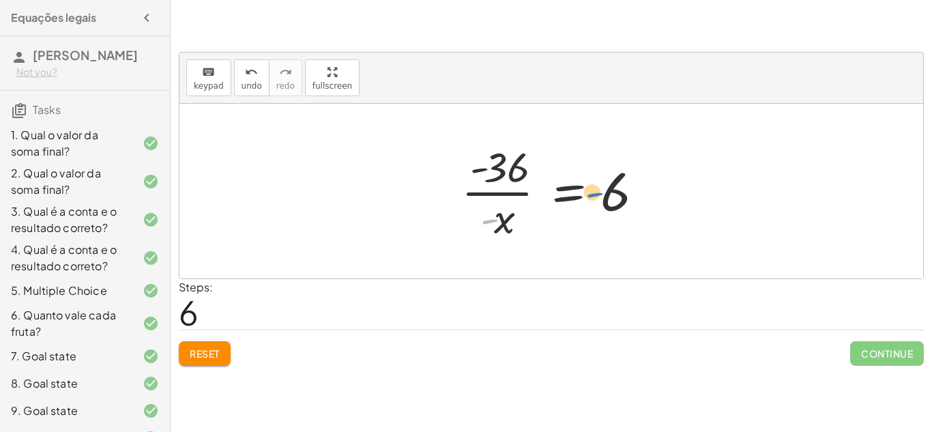
drag, startPoint x: 493, startPoint y: 224, endPoint x: 600, endPoint y: 197, distance: 110.4
click at [600, 197] on div at bounding box center [557, 191] width 204 height 105
drag, startPoint x: 509, startPoint y: 223, endPoint x: 642, endPoint y: 202, distance: 134.7
click at [642, 202] on div at bounding box center [557, 191] width 204 height 105
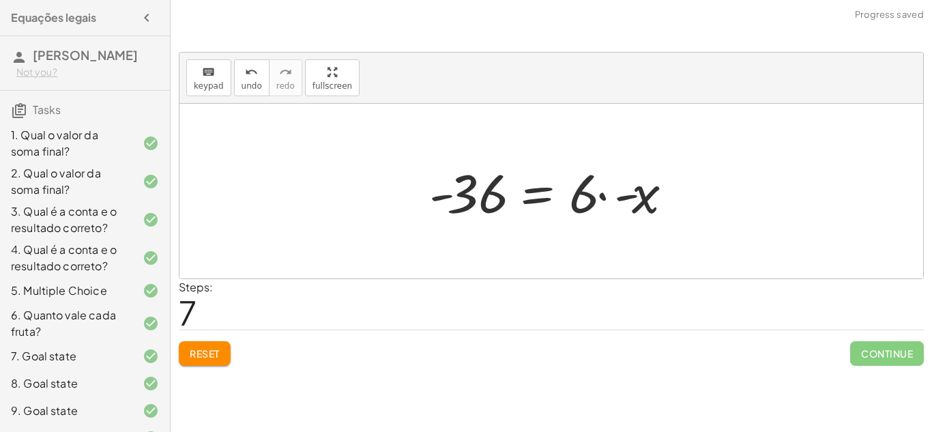
click at [603, 199] on div at bounding box center [557, 191] width 268 height 70
click at [541, 195] on div at bounding box center [557, 191] width 268 height 70
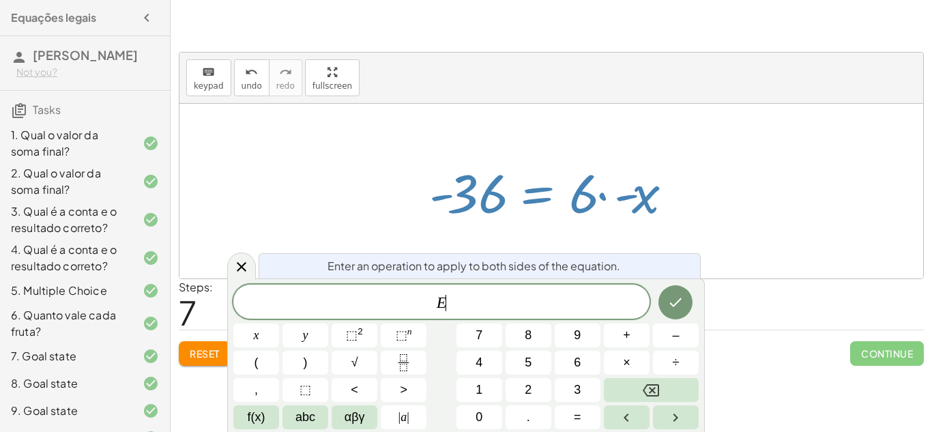
scroll to position [3, 0]
click at [438, 195] on div at bounding box center [557, 191] width 268 height 70
click at [243, 265] on icon at bounding box center [242, 267] width 10 height 10
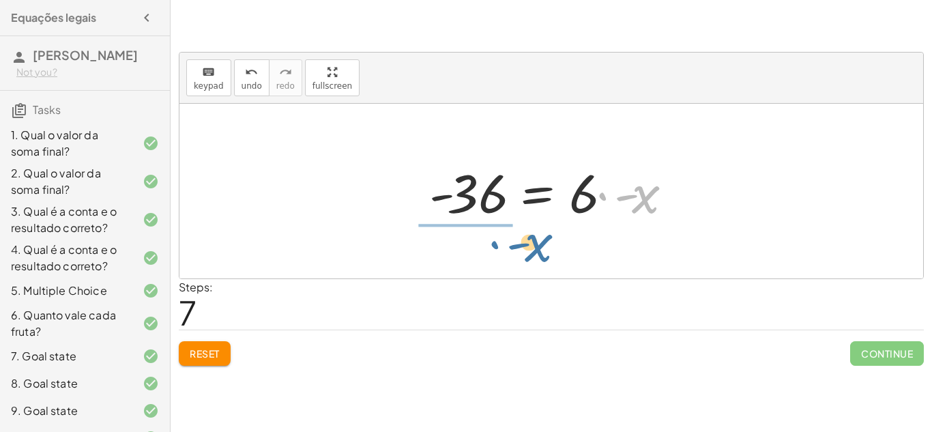
drag, startPoint x: 600, startPoint y: 194, endPoint x: 478, endPoint y: 244, distance: 131.3
click at [478, 244] on div "+ · 1 · 6 + x = · 37 · 6 · 1 · 6 = + · 37 · 6 − x · 6 · 1 · 6 = + 37 − · x · 6 …" at bounding box center [552, 191] width 744 height 175
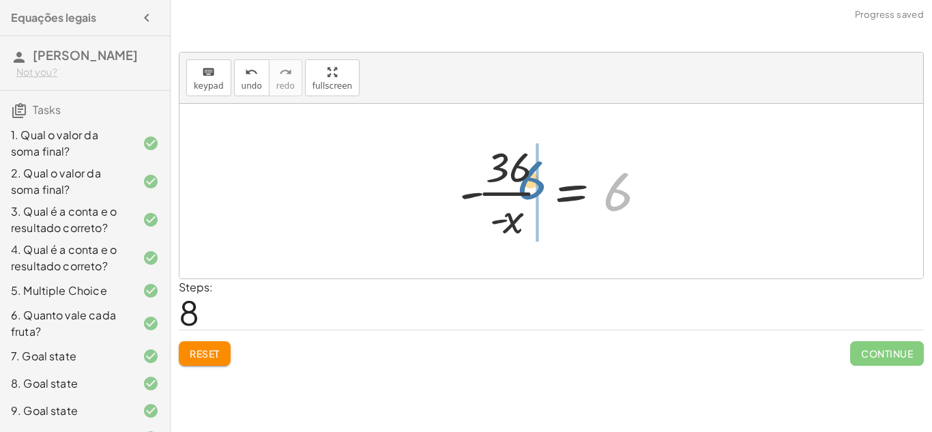
drag, startPoint x: 622, startPoint y: 183, endPoint x: 525, endPoint y: 163, distance: 98.9
click at [525, 163] on div at bounding box center [557, 191] width 209 height 105
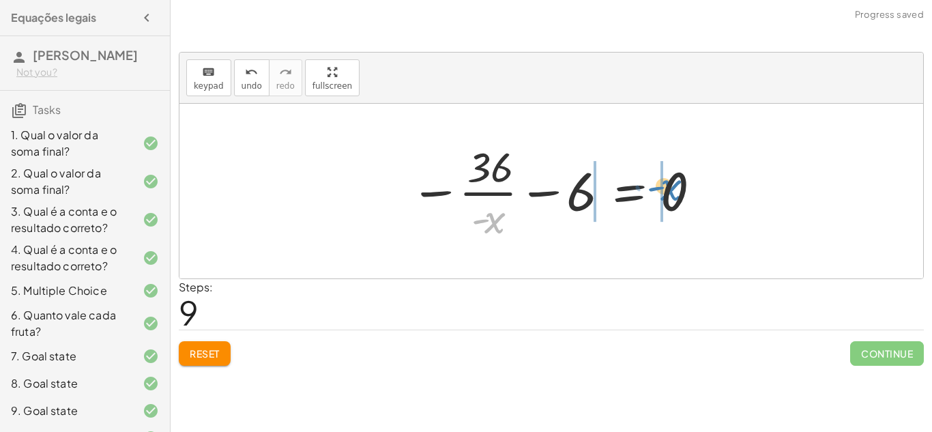
drag, startPoint x: 491, startPoint y: 212, endPoint x: 674, endPoint y: 182, distance: 184.8
click at [674, 182] on div at bounding box center [556, 191] width 306 height 105
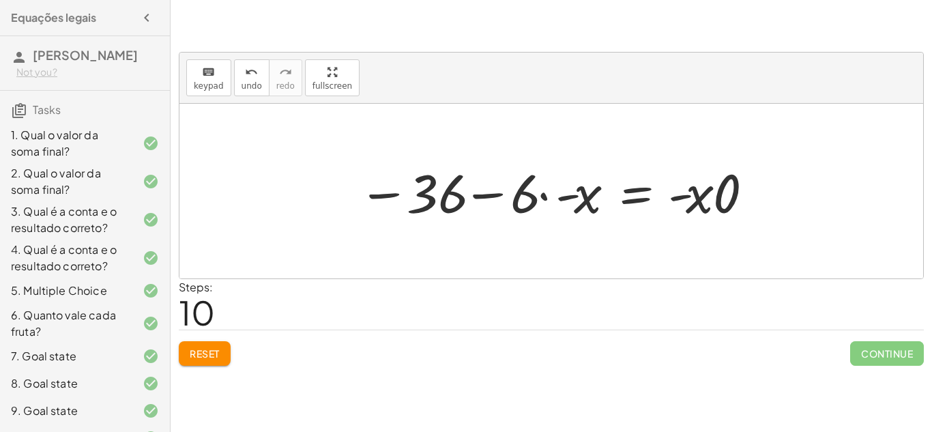
click at [209, 347] on span "Reset" at bounding box center [205, 353] width 30 height 12
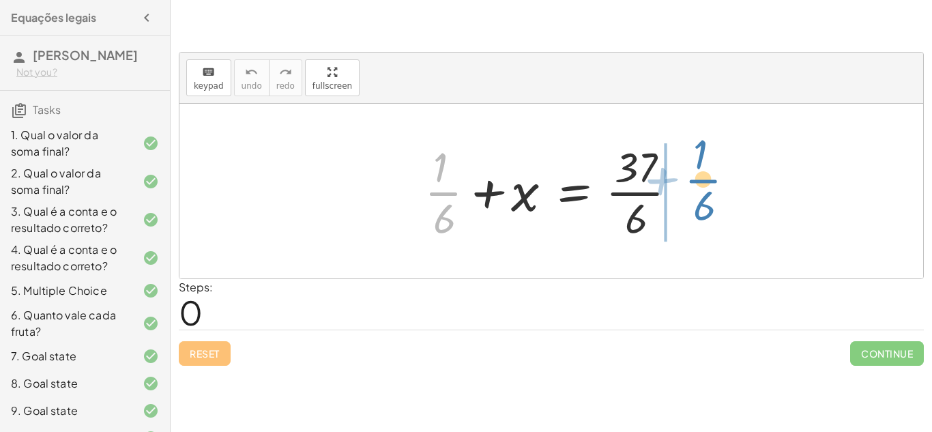
drag, startPoint x: 448, startPoint y: 192, endPoint x: 703, endPoint y: 175, distance: 255.1
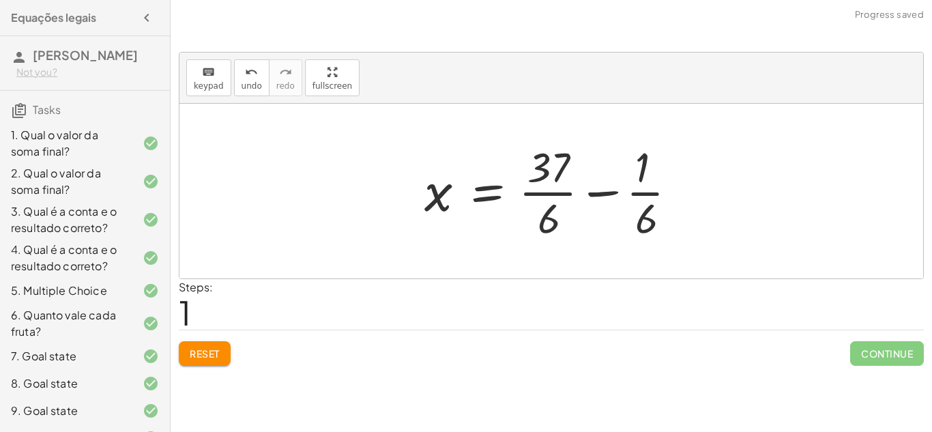
click at [607, 188] on div at bounding box center [557, 191] width 278 height 105
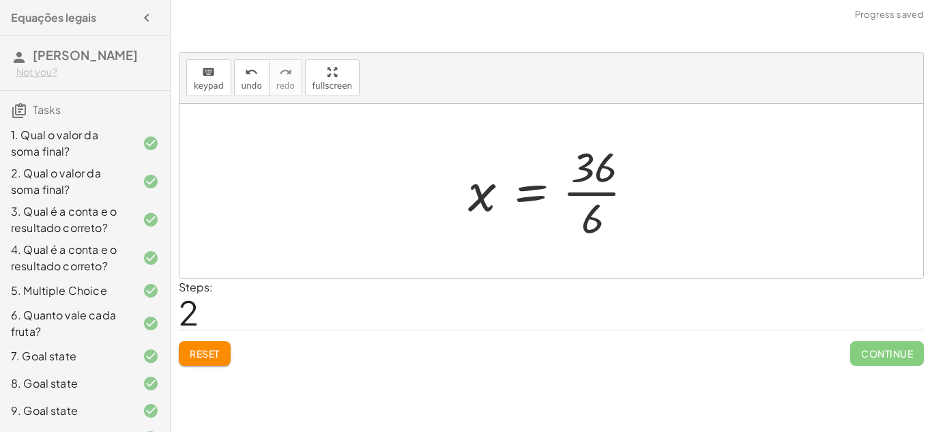
click at [553, 186] on div at bounding box center [556, 191] width 190 height 105
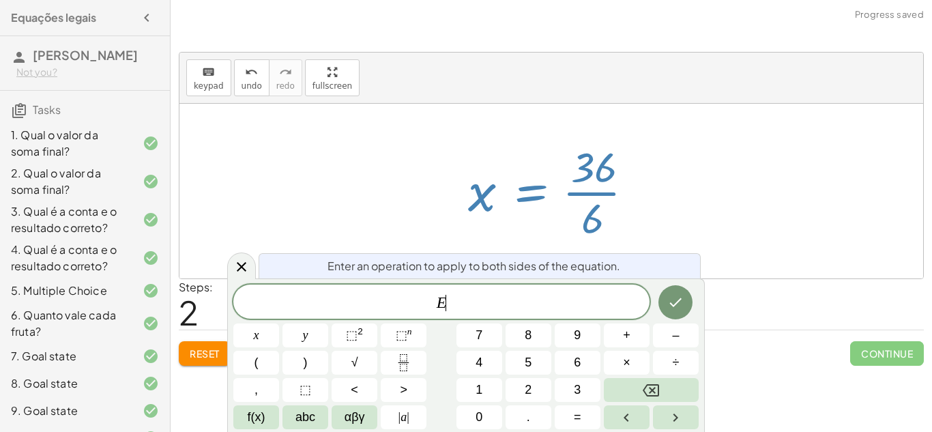
click at [517, 148] on div at bounding box center [556, 191] width 190 height 105
click at [697, 180] on div at bounding box center [552, 191] width 744 height 175
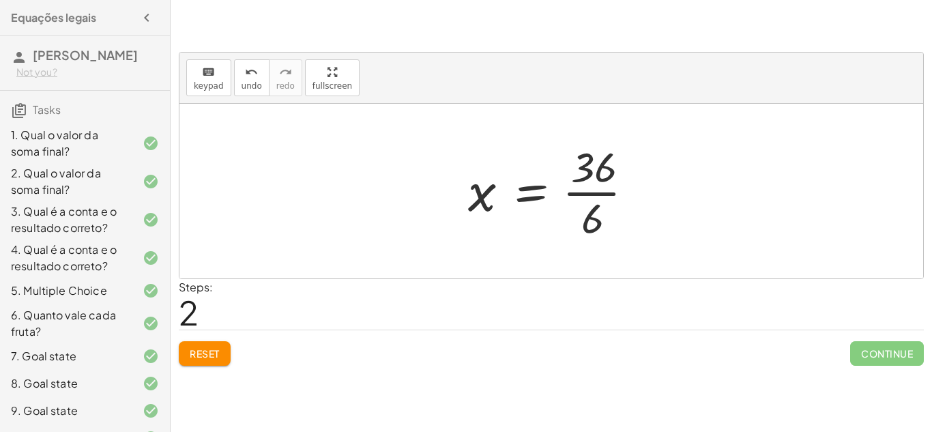
click at [598, 187] on div at bounding box center [556, 191] width 190 height 105
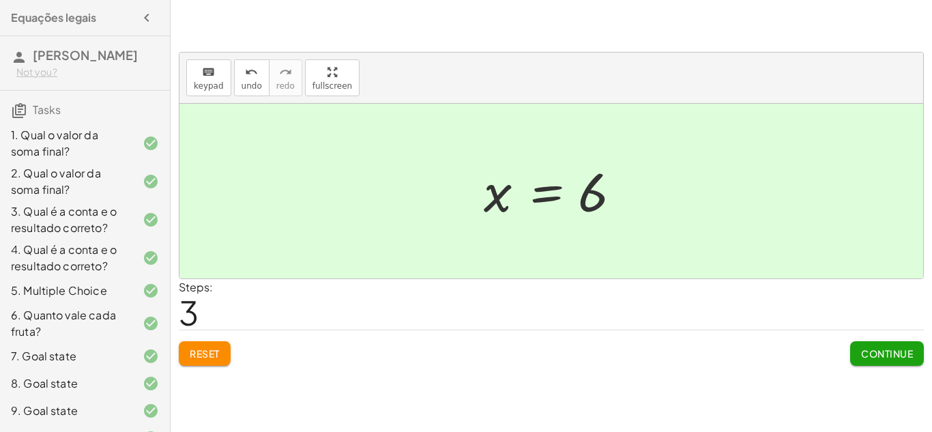
click at [889, 345] on button "Continue" at bounding box center [887, 353] width 74 height 25
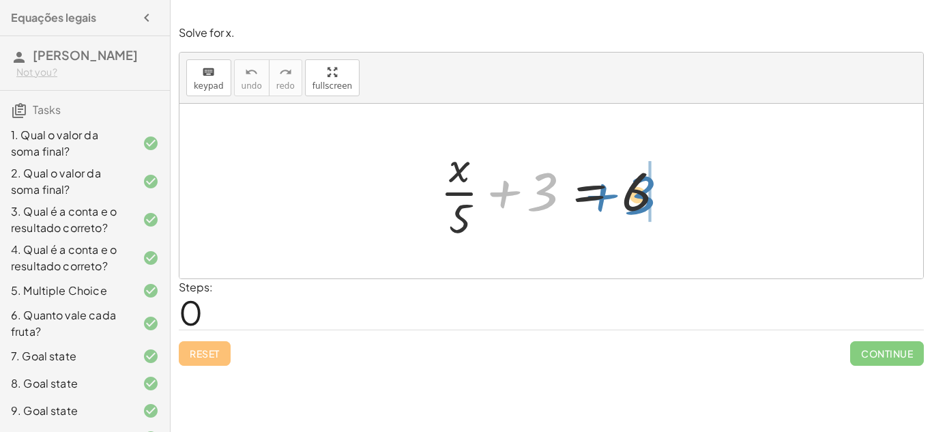
drag, startPoint x: 546, startPoint y: 182, endPoint x: 647, endPoint y: 184, distance: 101.1
click at [647, 184] on div at bounding box center [556, 191] width 246 height 105
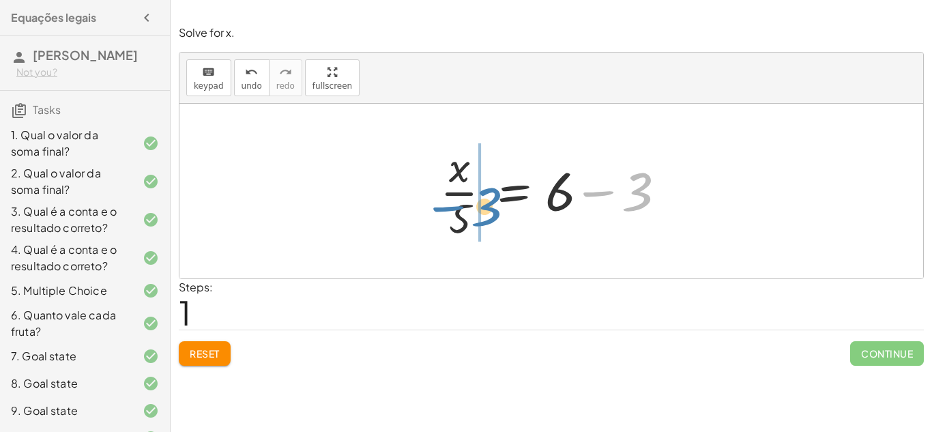
drag, startPoint x: 601, startPoint y: 193, endPoint x: 449, endPoint y: 212, distance: 152.6
click at [449, 212] on div at bounding box center [556, 191] width 246 height 105
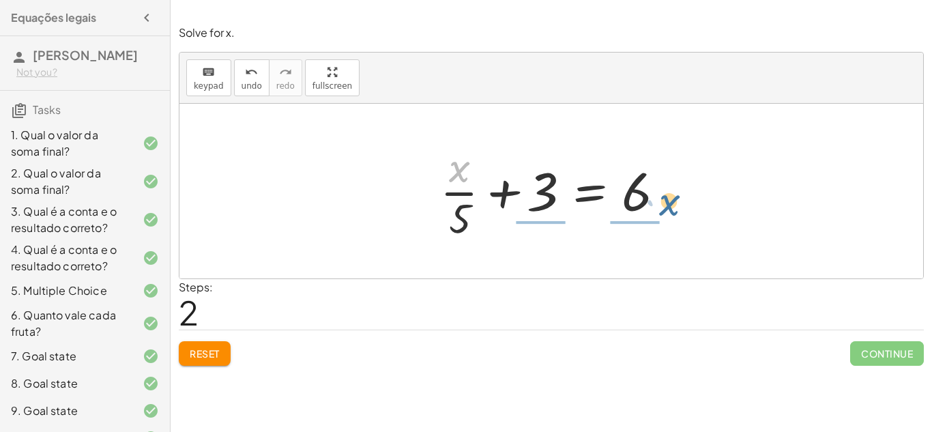
drag, startPoint x: 457, startPoint y: 168, endPoint x: 671, endPoint y: 201, distance: 216.2
click at [671, 201] on div at bounding box center [556, 191] width 246 height 105
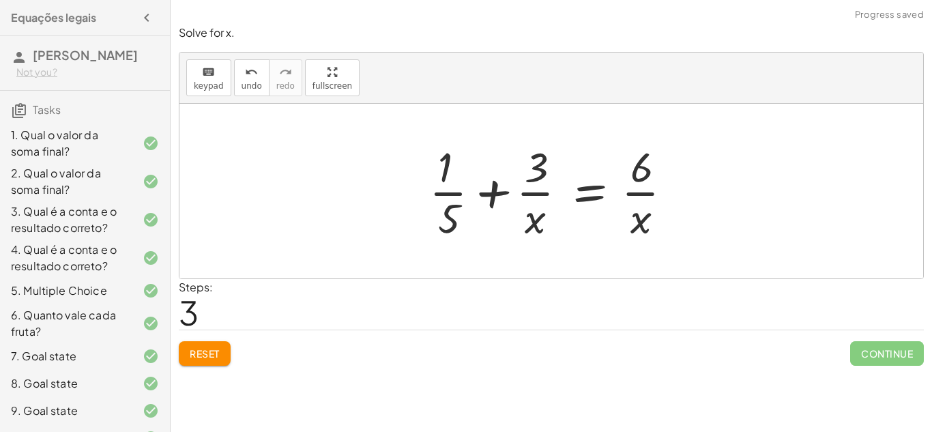
click at [447, 188] on div at bounding box center [557, 191] width 268 height 105
drag, startPoint x: 450, startPoint y: 210, endPoint x: 446, endPoint y: 177, distance: 33.7
click at [446, 177] on div at bounding box center [557, 191] width 268 height 105
drag, startPoint x: 450, startPoint y: 220, endPoint x: 524, endPoint y: 177, distance: 85.6
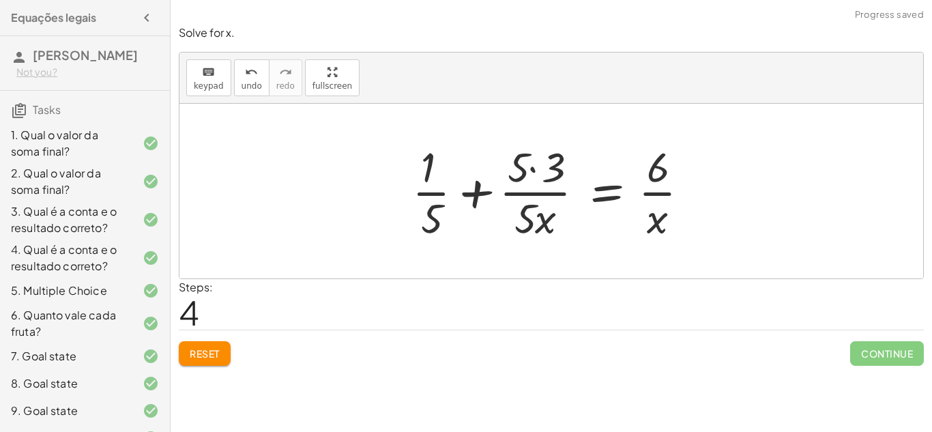
click at [529, 169] on div at bounding box center [556, 191] width 302 height 105
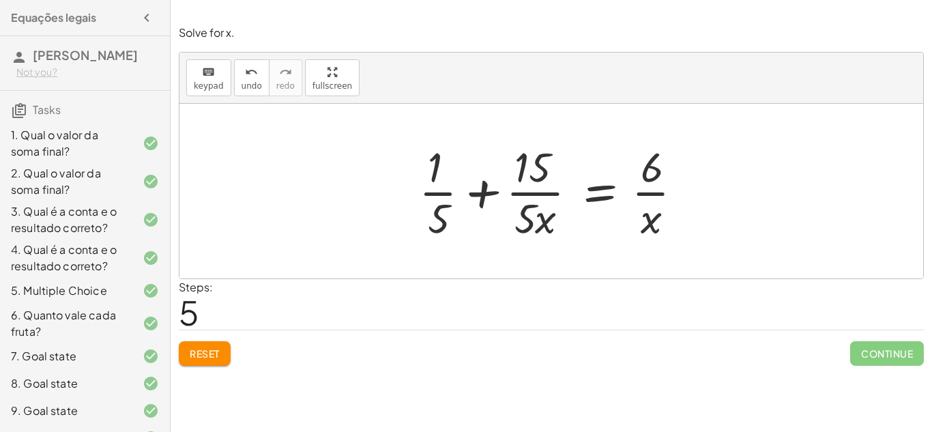
click at [655, 195] on div at bounding box center [556, 191] width 289 height 105
click at [548, 193] on div at bounding box center [556, 191] width 289 height 105
drag, startPoint x: 545, startPoint y: 218, endPoint x: 650, endPoint y: 227, distance: 105.5
click at [650, 227] on div at bounding box center [556, 191] width 289 height 105
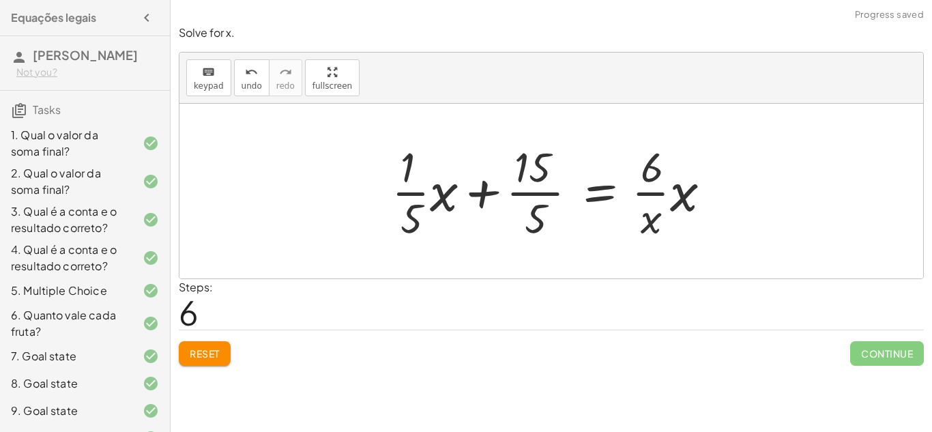
click at [416, 195] on div at bounding box center [556, 191] width 343 height 105
drag, startPoint x: 407, startPoint y: 174, endPoint x: 412, endPoint y: 231, distance: 56.9
drag, startPoint x: 443, startPoint y: 195, endPoint x: 727, endPoint y: 190, distance: 284.0
click at [727, 190] on div at bounding box center [556, 191] width 343 height 105
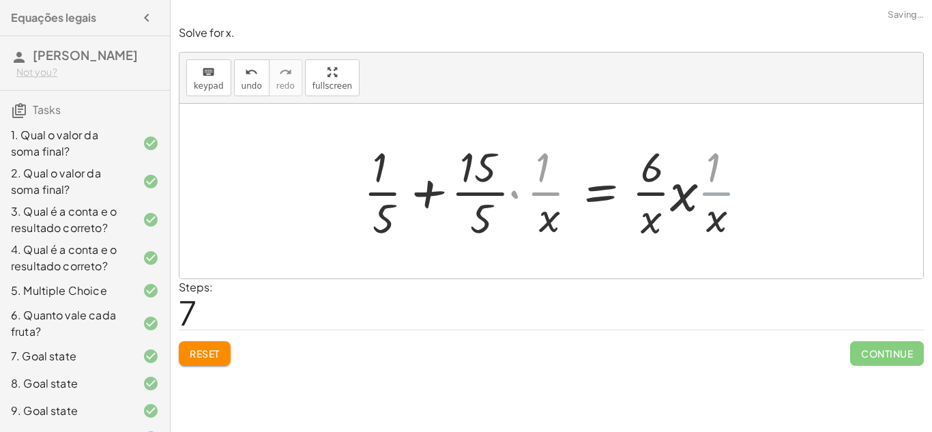
click at [726, 190] on div at bounding box center [561, 191] width 410 height 105
click at [194, 358] on span "Reset" at bounding box center [205, 353] width 30 height 12
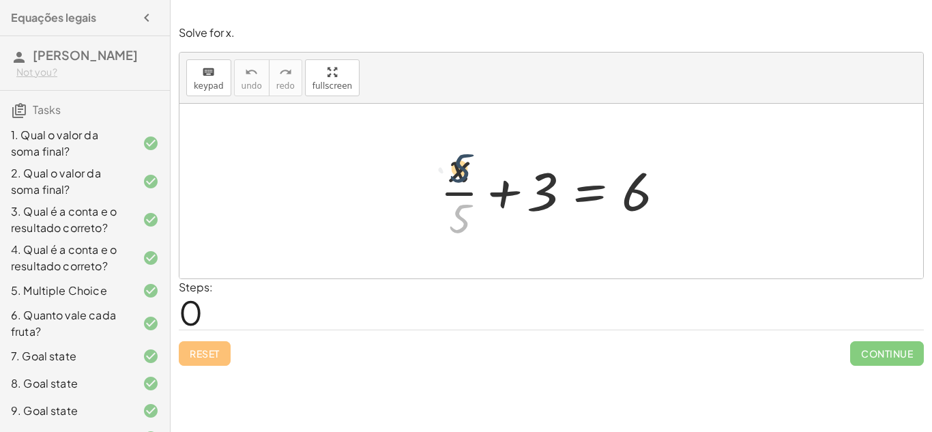
drag, startPoint x: 461, startPoint y: 209, endPoint x: 461, endPoint y: 160, distance: 48.5
click at [461, 160] on div at bounding box center [556, 191] width 246 height 105
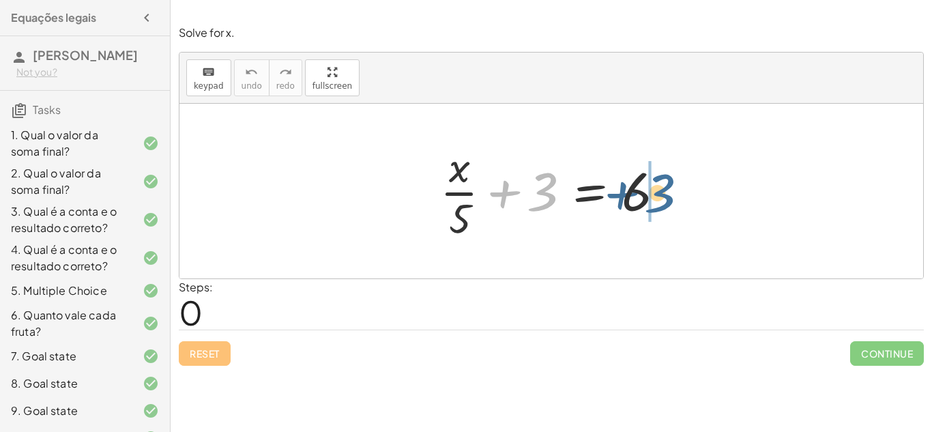
drag, startPoint x: 538, startPoint y: 192, endPoint x: 656, endPoint y: 193, distance: 118.1
click at [656, 193] on div at bounding box center [556, 191] width 246 height 105
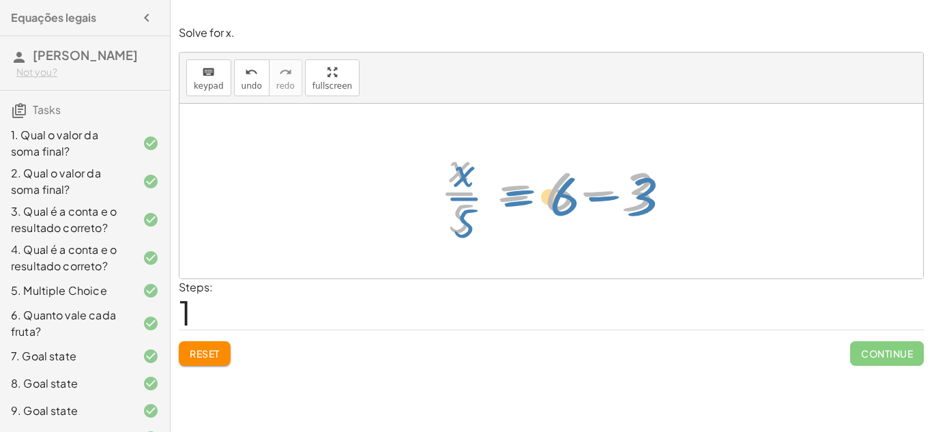
click at [508, 201] on div at bounding box center [556, 191] width 246 height 105
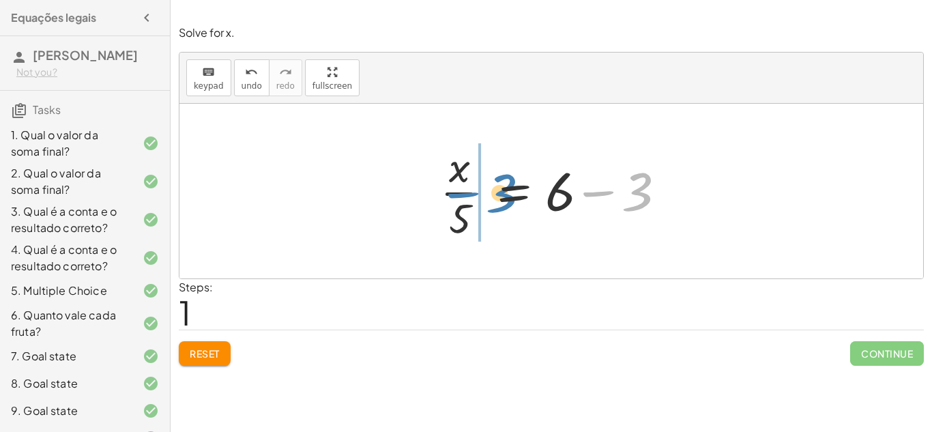
drag, startPoint x: 621, startPoint y: 188, endPoint x: 486, endPoint y: 190, distance: 135.2
click at [486, 190] on div at bounding box center [556, 191] width 246 height 105
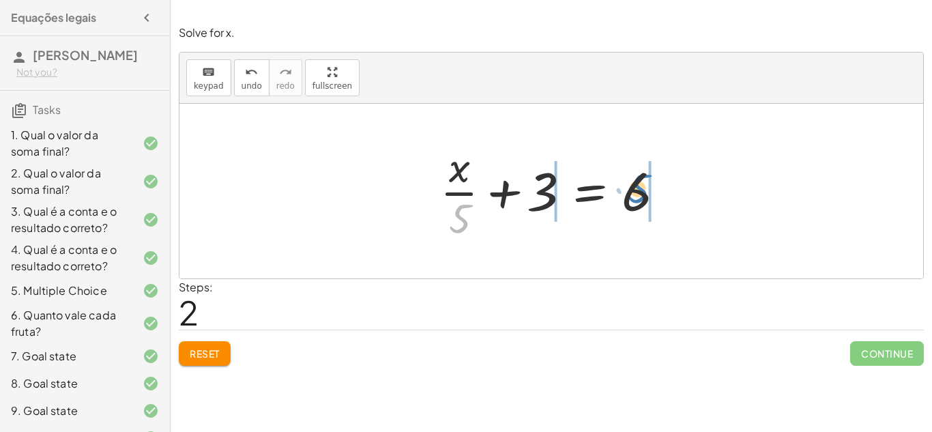
drag, startPoint x: 453, startPoint y: 219, endPoint x: 633, endPoint y: 191, distance: 182.4
click at [633, 191] on div at bounding box center [556, 191] width 246 height 105
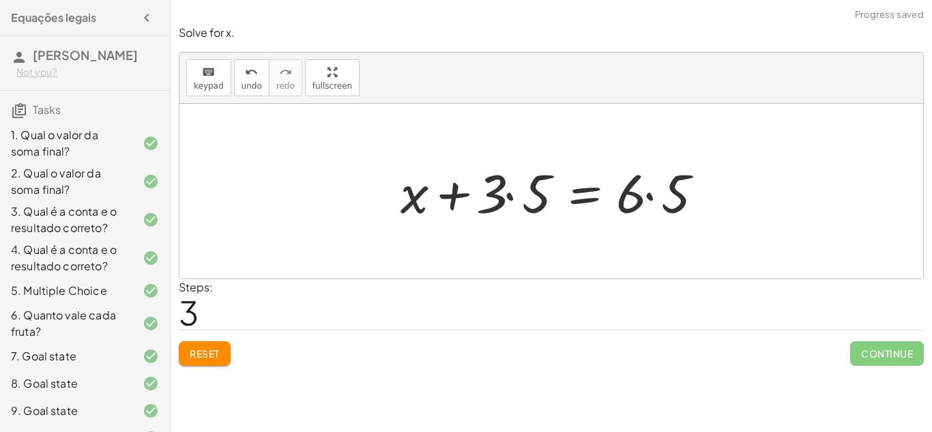
click at [511, 197] on div at bounding box center [557, 191] width 326 height 70
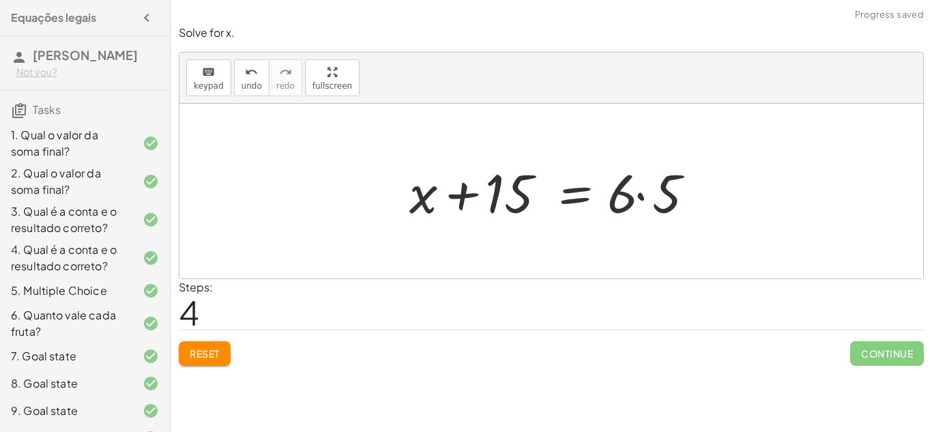
click at [638, 197] on div at bounding box center [557, 191] width 308 height 70
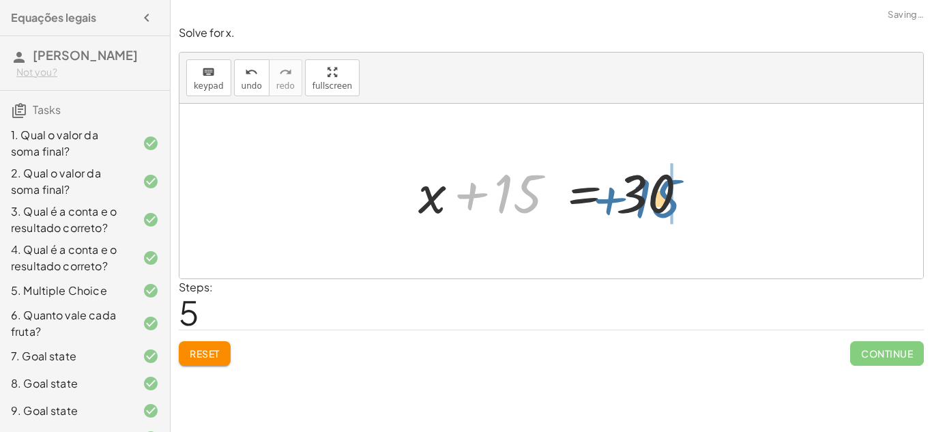
drag, startPoint x: 526, startPoint y: 196, endPoint x: 664, endPoint y: 201, distance: 138.6
click at [664, 201] on div at bounding box center [557, 191] width 290 height 70
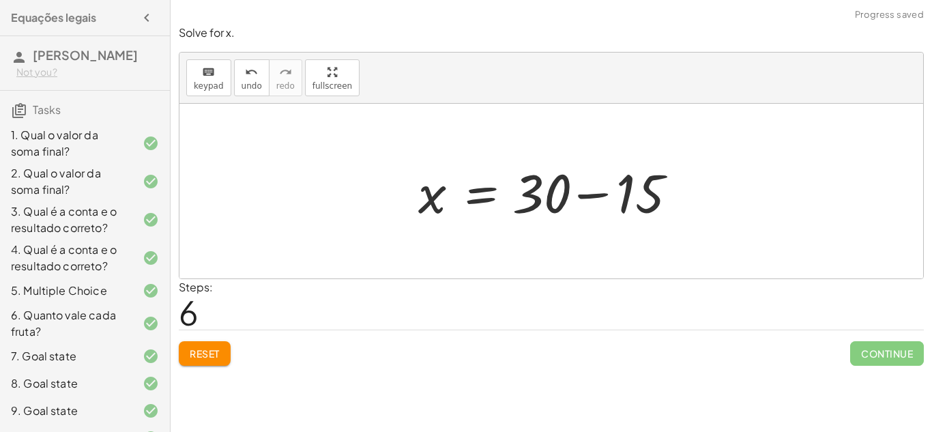
click at [597, 196] on div at bounding box center [557, 191] width 290 height 70
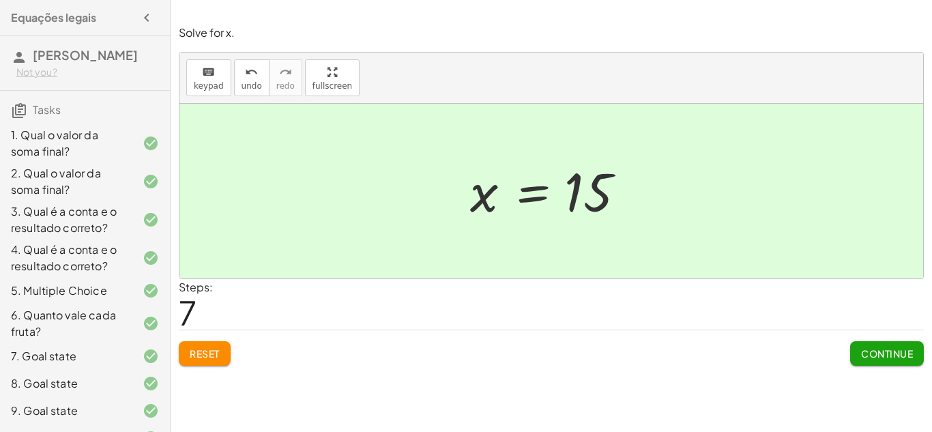
click at [886, 348] on span "Continue" at bounding box center [887, 353] width 52 height 12
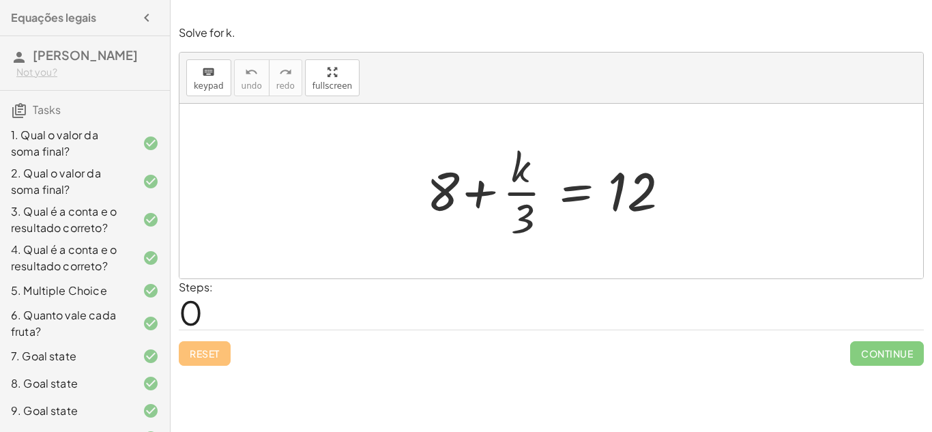
click at [517, 196] on div at bounding box center [557, 191] width 274 height 105
drag, startPoint x: 514, startPoint y: 166, endPoint x: 478, endPoint y: 161, distance: 36.5
click at [478, 161] on div at bounding box center [557, 191] width 274 height 105
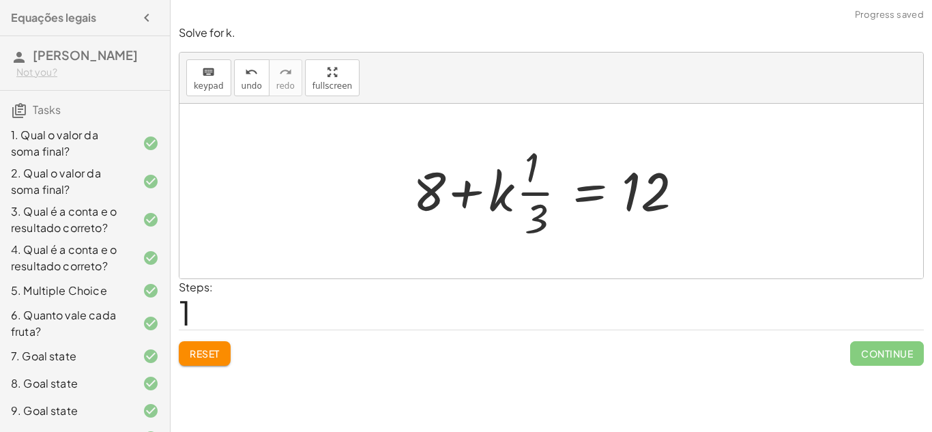
click at [536, 193] on div at bounding box center [556, 191] width 301 height 105
drag, startPoint x: 540, startPoint y: 211, endPoint x: 640, endPoint y: 184, distance: 104.0
click at [640, 184] on div at bounding box center [556, 191] width 301 height 105
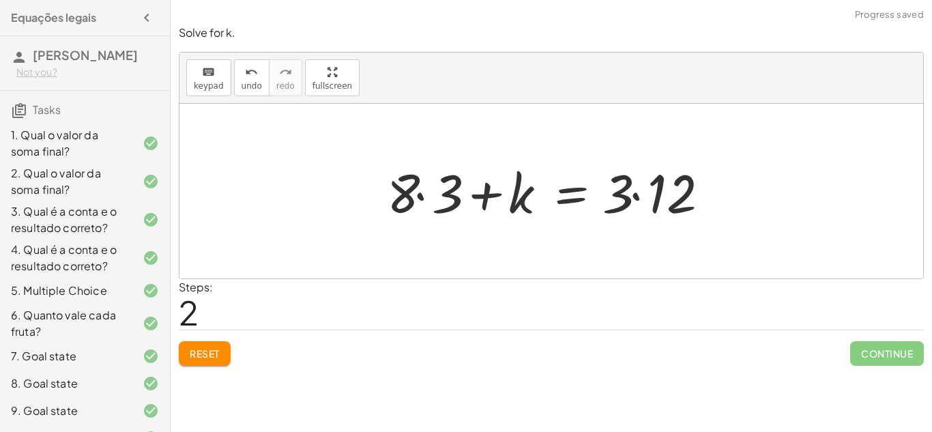
click at [636, 196] on div at bounding box center [556, 191] width 353 height 70
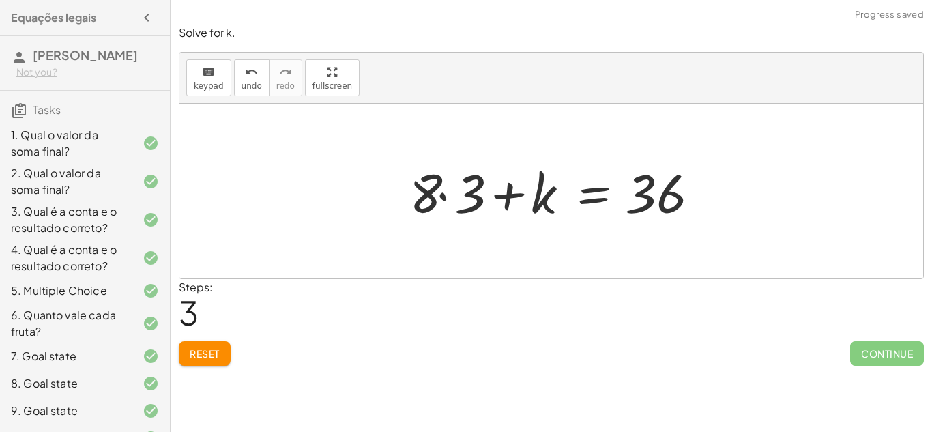
click at [442, 195] on div at bounding box center [557, 191] width 308 height 70
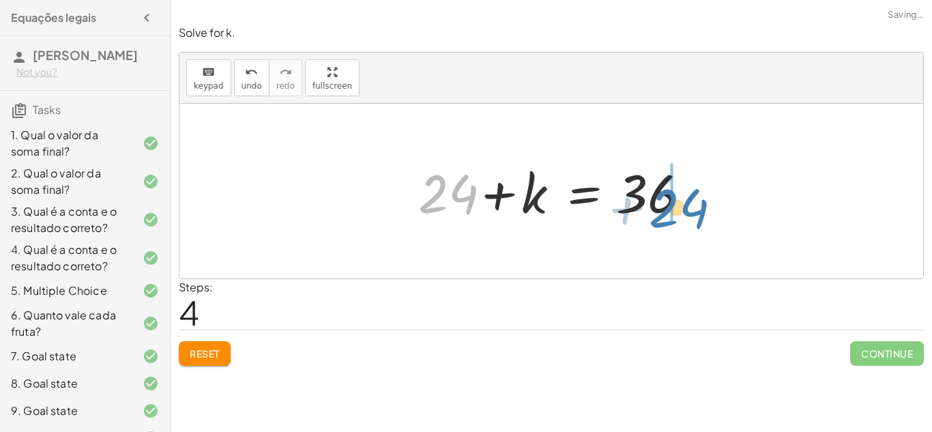
drag, startPoint x: 447, startPoint y: 195, endPoint x: 670, endPoint y: 206, distance: 222.8
click at [670, 206] on div at bounding box center [557, 191] width 290 height 70
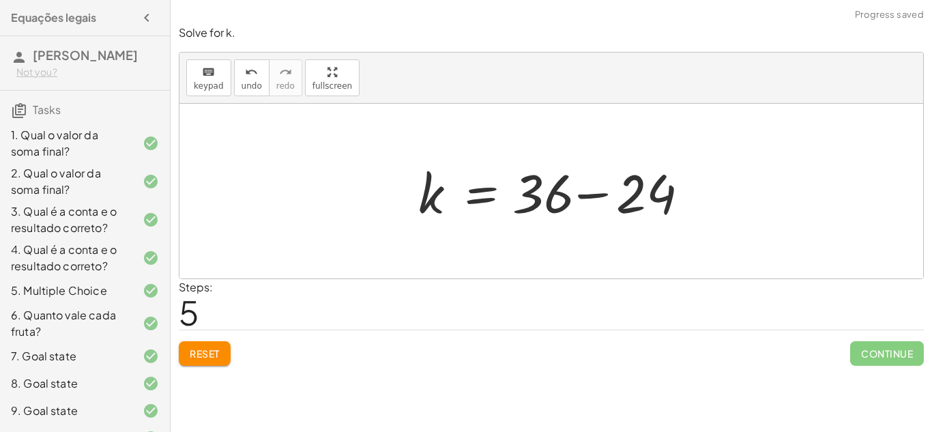
click at [595, 192] on div at bounding box center [557, 191] width 290 height 70
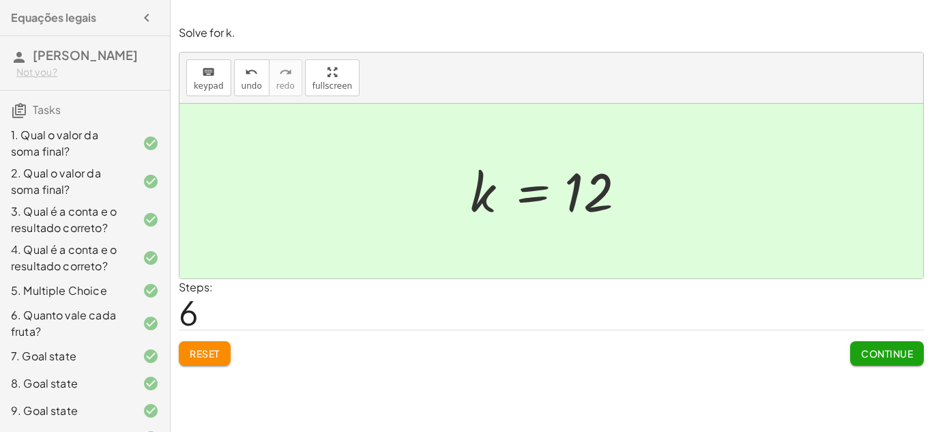
click at [872, 345] on button "Continue" at bounding box center [887, 353] width 74 height 25
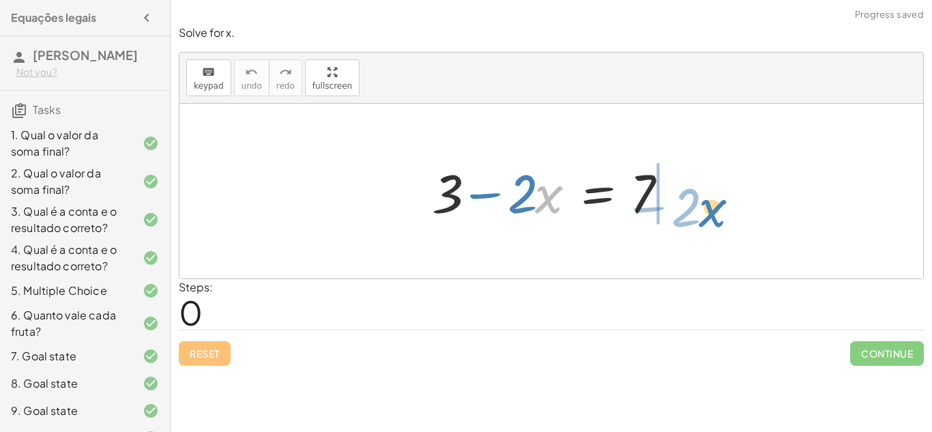
drag, startPoint x: 544, startPoint y: 203, endPoint x: 707, endPoint y: 216, distance: 163.7
click at [707, 216] on div "· x − · 2 + 3 − · 2 · x = 7" at bounding box center [552, 191] width 744 height 175
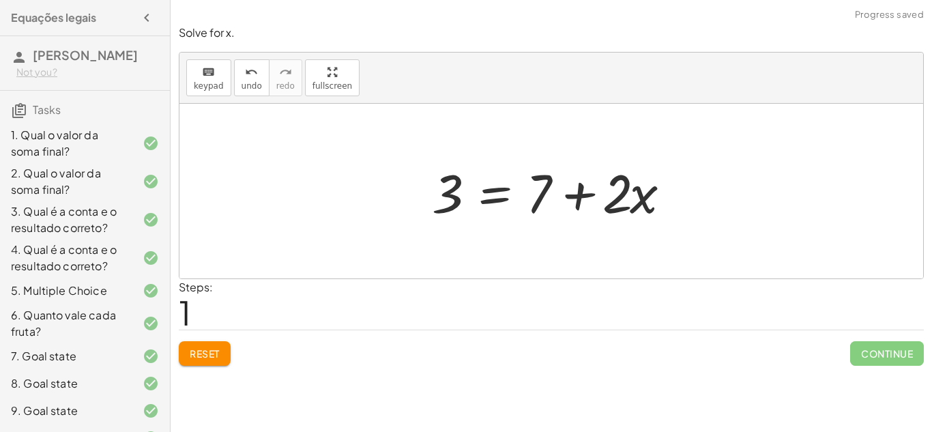
click at [567, 198] on div at bounding box center [556, 191] width 263 height 70
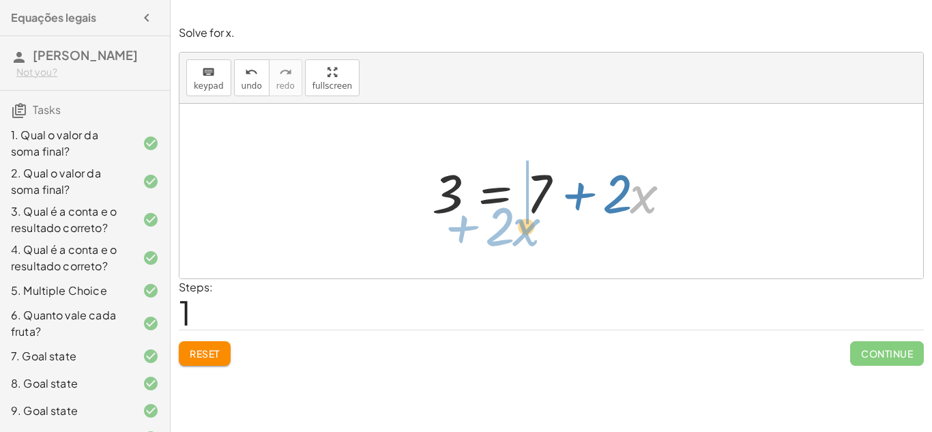
drag, startPoint x: 640, startPoint y: 210, endPoint x: 521, endPoint y: 242, distance: 123.0
click at [521, 242] on div "+ 3 − · 2 · x = 7 · x + · 2 3 · 2 · x = 7 + +" at bounding box center [552, 191] width 744 height 175
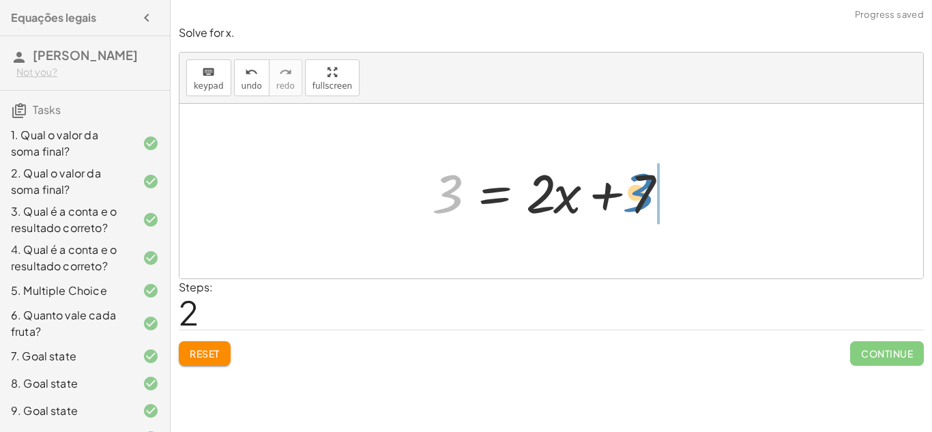
drag, startPoint x: 440, startPoint y: 196, endPoint x: 633, endPoint y: 195, distance: 193.2
click at [633, 195] on div at bounding box center [556, 191] width 263 height 70
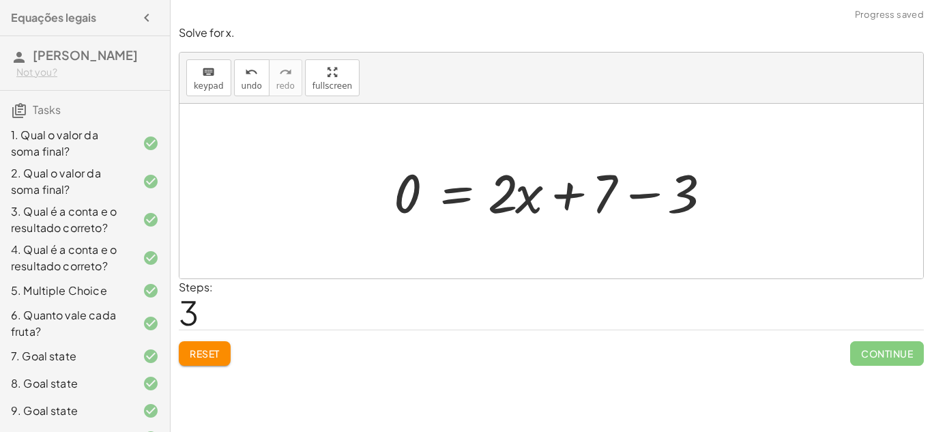
click at [650, 195] on div at bounding box center [556, 191] width 339 height 70
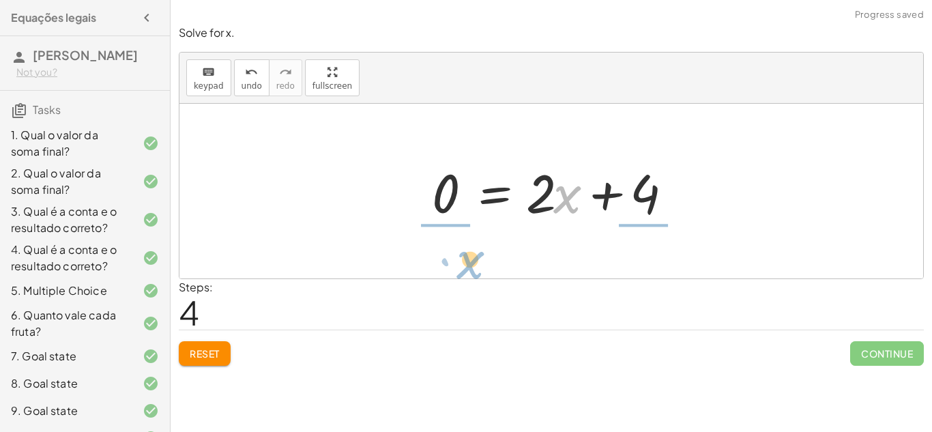
drag, startPoint x: 570, startPoint y: 198, endPoint x: 467, endPoint y: 266, distance: 123.2
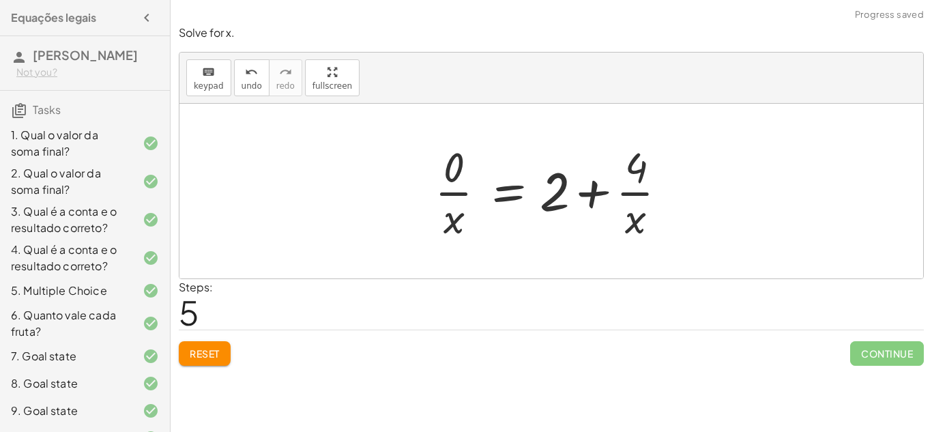
click at [592, 195] on div at bounding box center [556, 191] width 257 height 105
drag, startPoint x: 641, startPoint y: 223, endPoint x: 461, endPoint y: 227, distance: 180.2
click at [461, 227] on div at bounding box center [556, 191] width 257 height 105
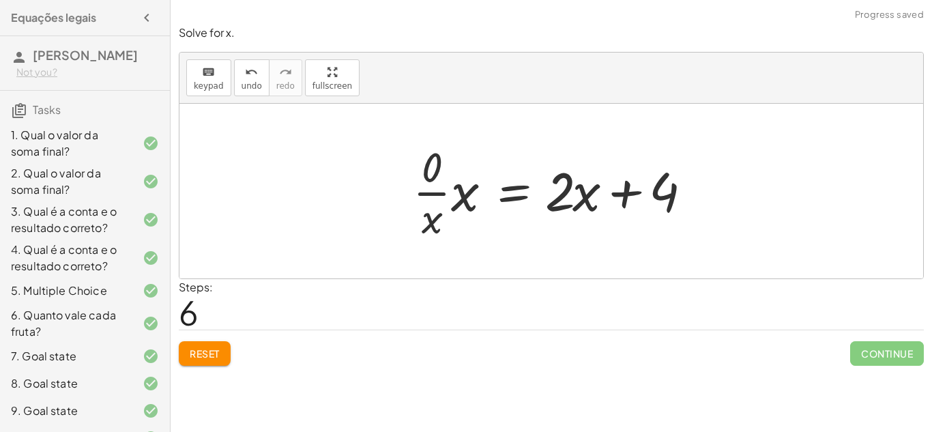
click at [207, 345] on button "Reset" at bounding box center [205, 353] width 52 height 25
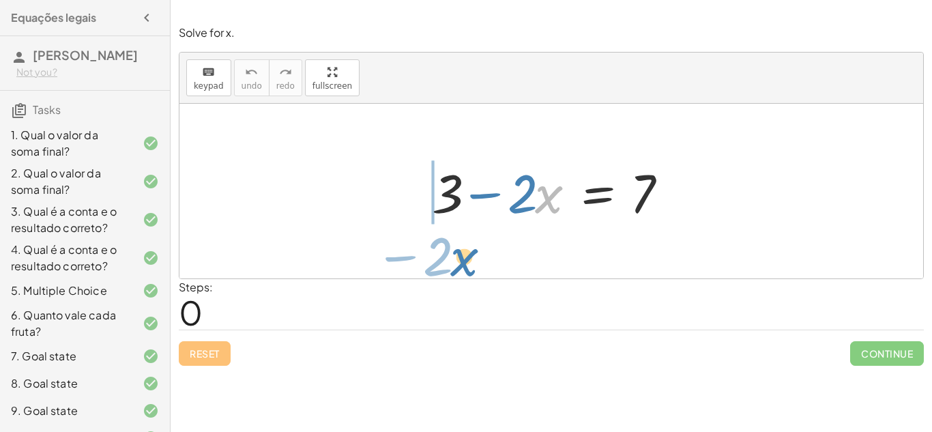
drag, startPoint x: 548, startPoint y: 199, endPoint x: 465, endPoint y: 261, distance: 104.3
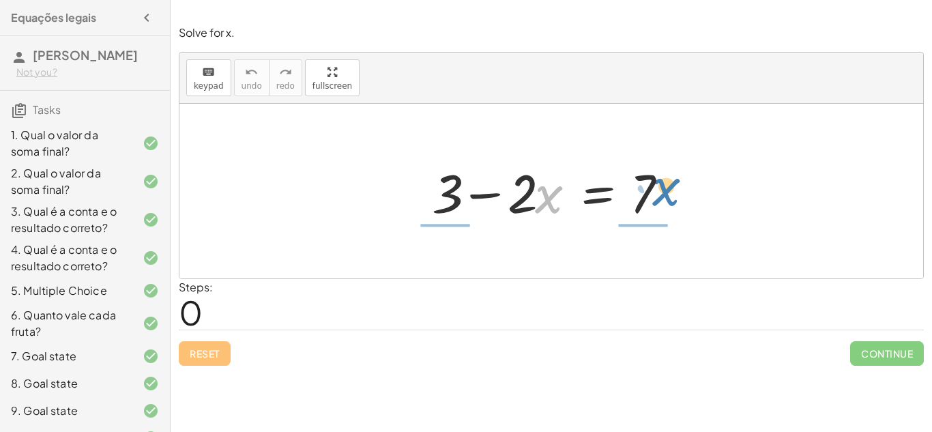
drag, startPoint x: 538, startPoint y: 192, endPoint x: 655, endPoint y: 184, distance: 117.0
click at [655, 184] on div at bounding box center [556, 191] width 263 height 70
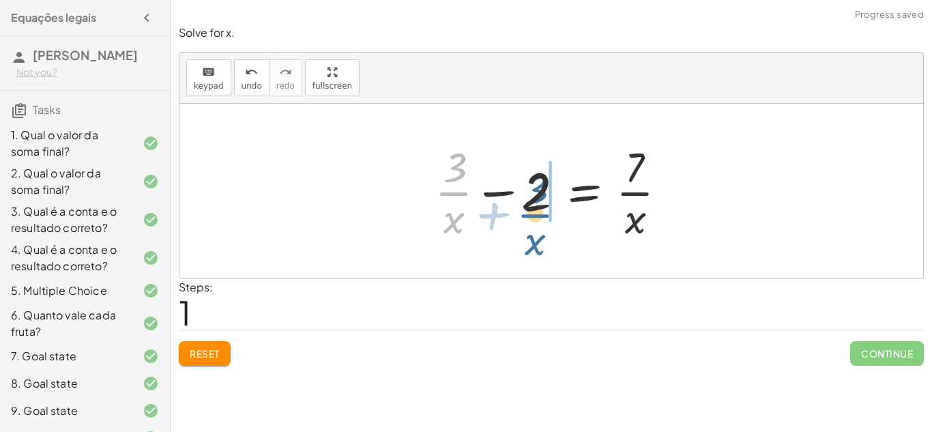
drag, startPoint x: 450, startPoint y: 184, endPoint x: 533, endPoint y: 205, distance: 86.1
click at [533, 205] on div at bounding box center [556, 191] width 257 height 105
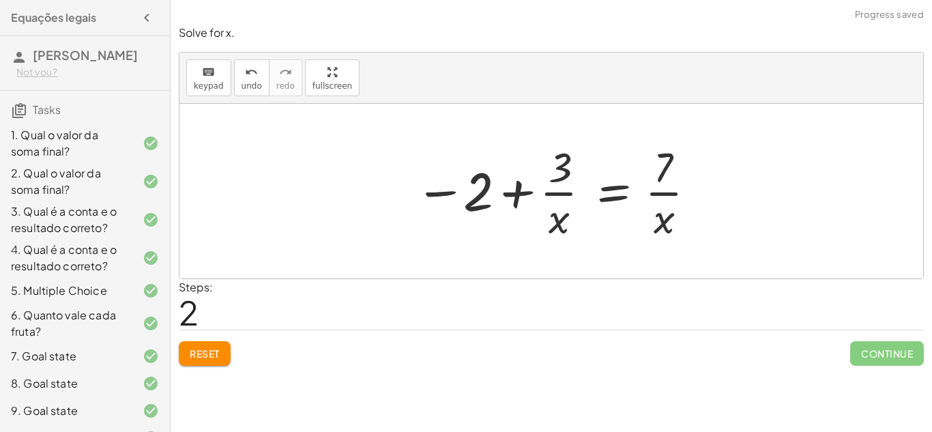
click at [510, 192] on div at bounding box center [556, 191] width 297 height 105
drag, startPoint x: 553, startPoint y: 226, endPoint x: 653, endPoint y: 197, distance: 104.4
click at [653, 197] on div at bounding box center [556, 191] width 297 height 105
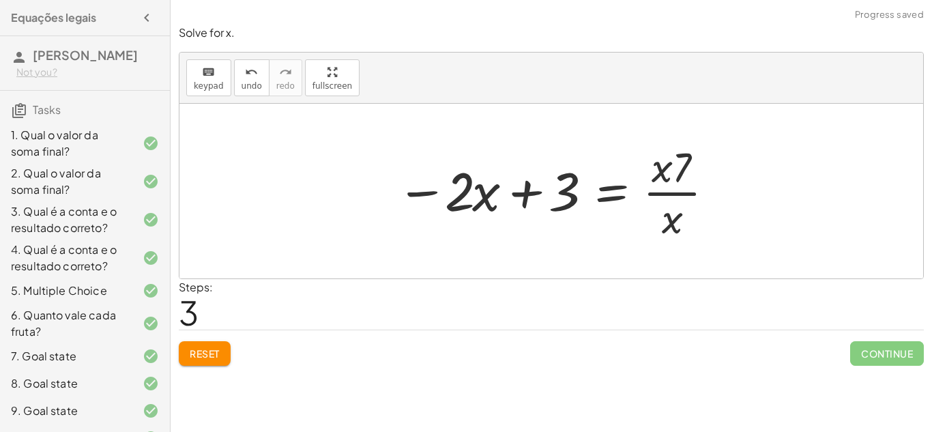
click at [676, 186] on div at bounding box center [557, 191] width 334 height 105
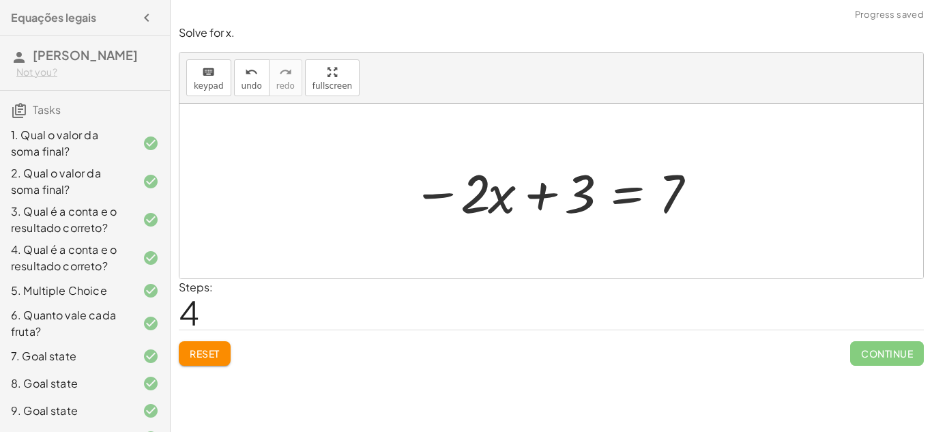
click at [433, 197] on div at bounding box center [556, 191] width 302 height 70
click at [489, 197] on div at bounding box center [556, 191] width 302 height 70
drag, startPoint x: 474, startPoint y: 199, endPoint x: 584, endPoint y: 201, distance: 109.9
click at [584, 201] on div at bounding box center [556, 191] width 302 height 70
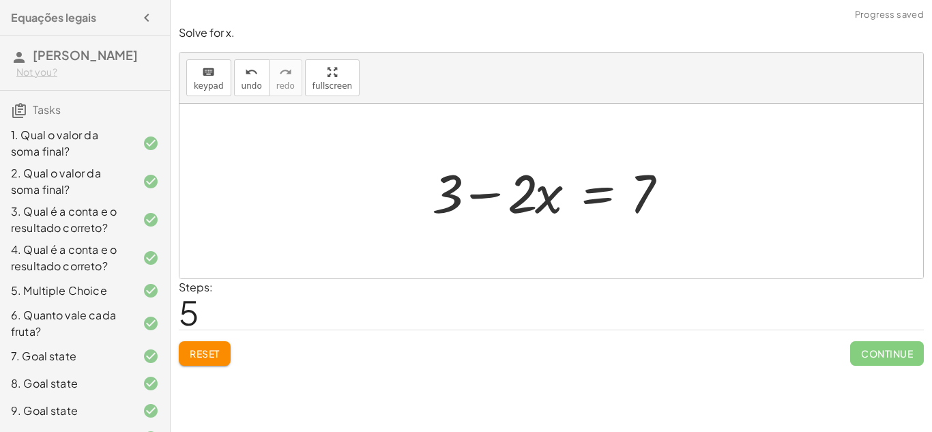
click at [485, 197] on div at bounding box center [556, 191] width 263 height 70
drag, startPoint x: 446, startPoint y: 208, endPoint x: 632, endPoint y: 205, distance: 185.7
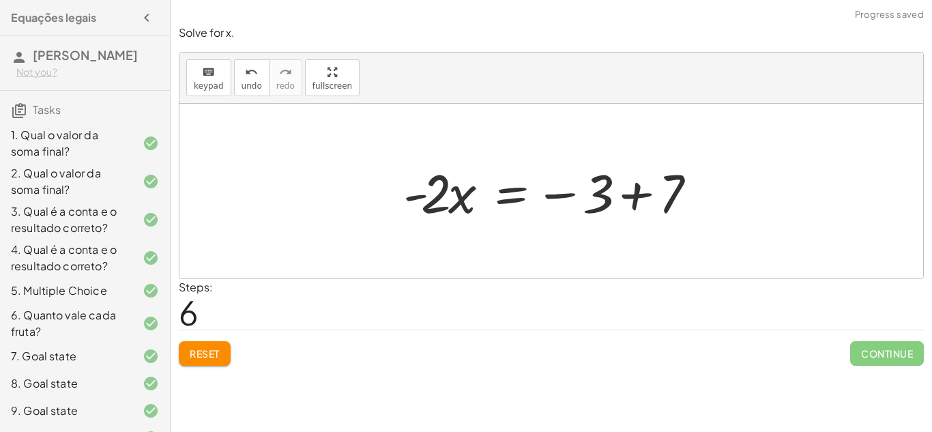
click at [629, 195] on div at bounding box center [557, 191] width 320 height 70
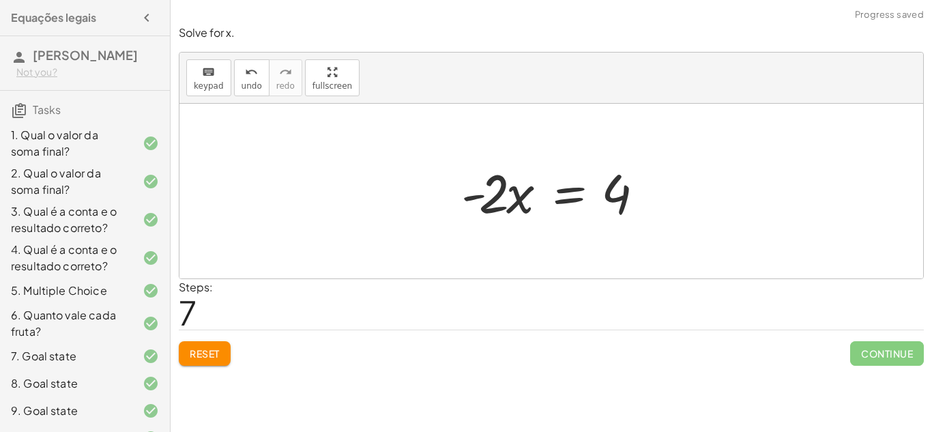
click at [472, 197] on div at bounding box center [557, 191] width 205 height 70
drag, startPoint x: 491, startPoint y: 201, endPoint x: 609, endPoint y: 197, distance: 117.5
click at [609, 197] on div at bounding box center [557, 191] width 205 height 70
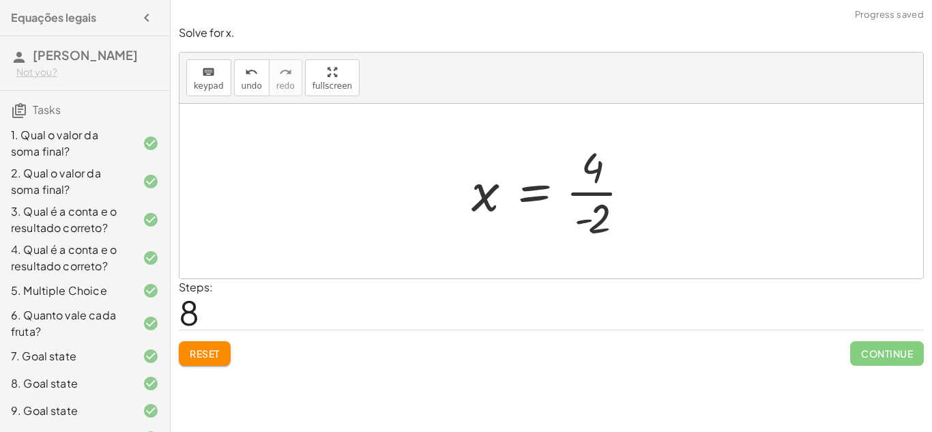
click at [584, 219] on div at bounding box center [557, 191] width 184 height 105
click at [590, 191] on div at bounding box center [557, 191] width 184 height 105
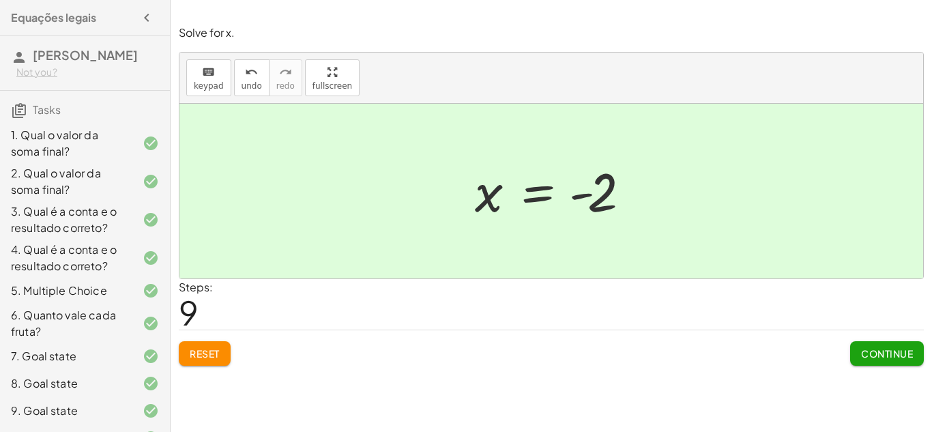
click at [869, 347] on span "Continue" at bounding box center [887, 353] width 52 height 12
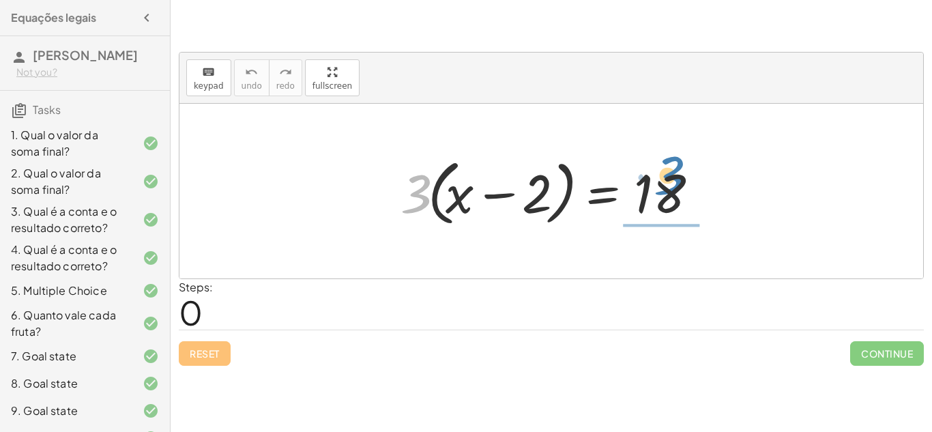
drag, startPoint x: 404, startPoint y: 193, endPoint x: 655, endPoint y: 182, distance: 250.7
click at [655, 182] on div at bounding box center [557, 191] width 326 height 78
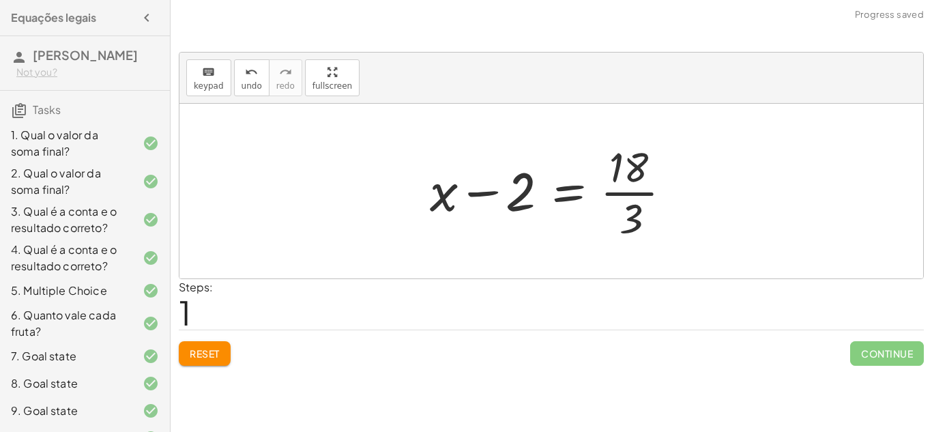
click at [631, 190] on div at bounding box center [556, 191] width 267 height 105
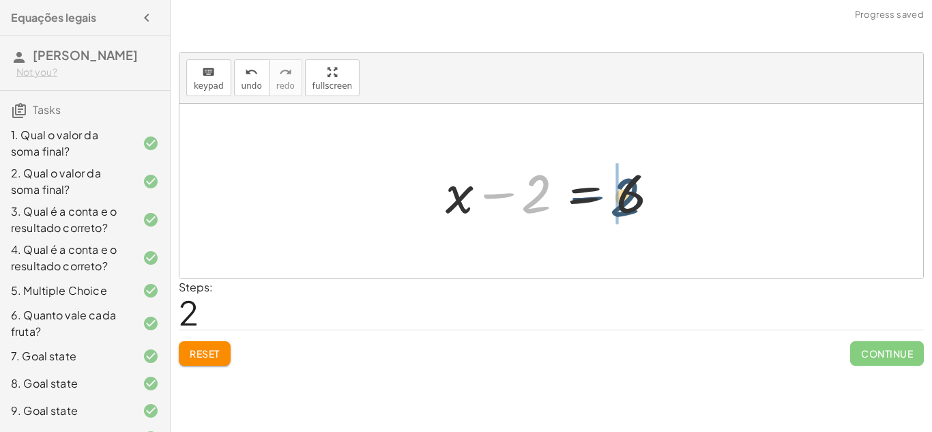
drag, startPoint x: 535, startPoint y: 203, endPoint x: 627, endPoint y: 206, distance: 91.5
click at [627, 206] on div at bounding box center [556, 191] width 235 height 70
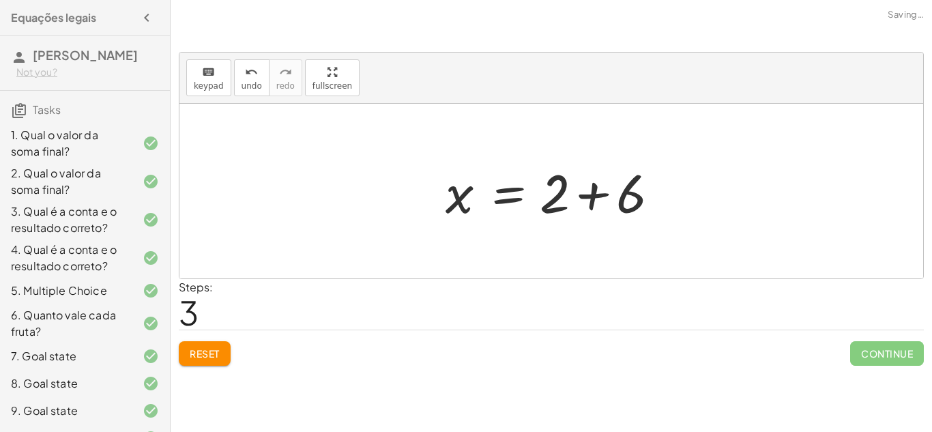
click at [589, 199] on div at bounding box center [556, 191] width 235 height 70
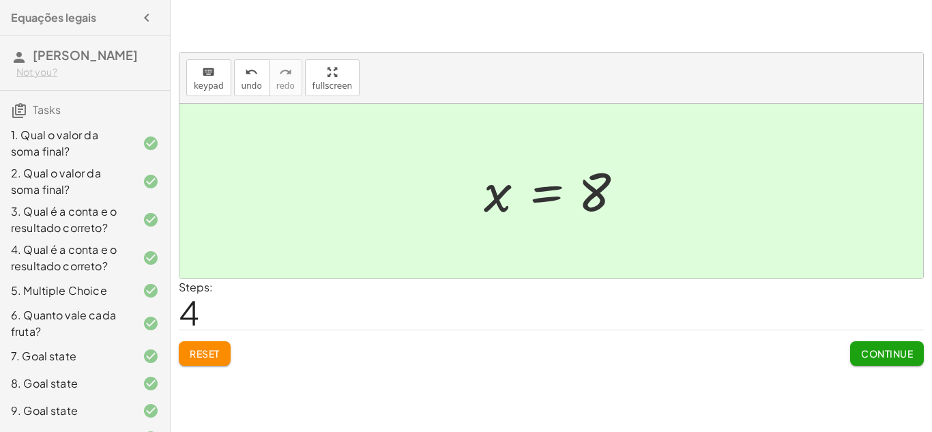
click at [887, 347] on button "Continue" at bounding box center [887, 353] width 74 height 25
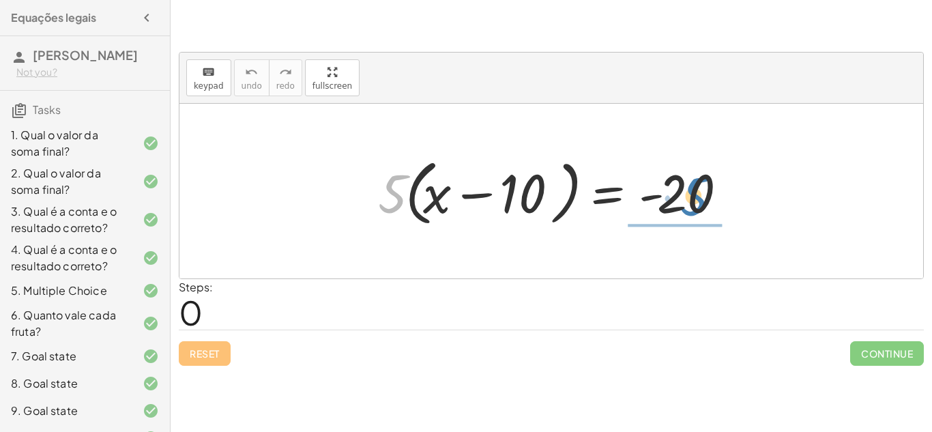
drag, startPoint x: 386, startPoint y: 193, endPoint x: 688, endPoint y: 195, distance: 301.7
click at [688, 195] on div at bounding box center [556, 191] width 371 height 78
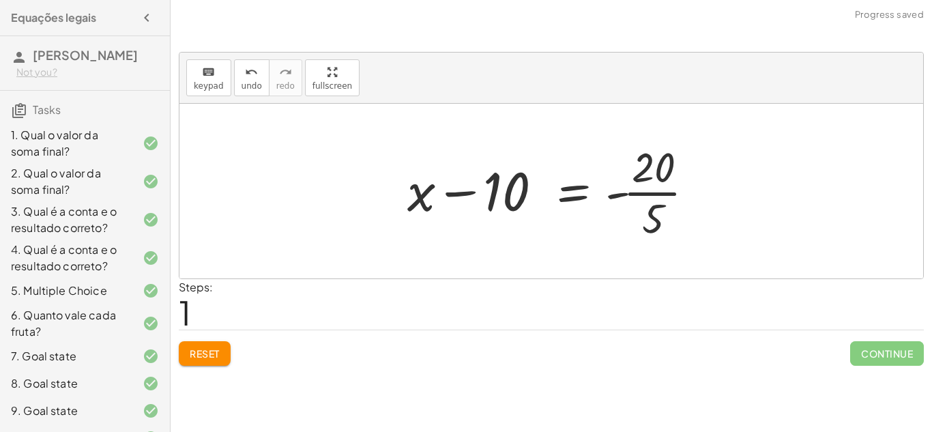
click at [658, 195] on div at bounding box center [557, 191] width 312 height 105
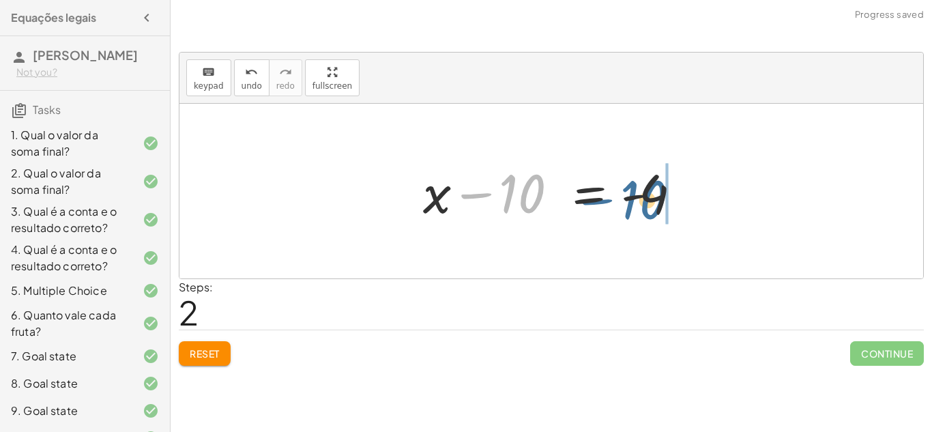
drag, startPoint x: 515, startPoint y: 194, endPoint x: 641, endPoint y: 201, distance: 125.8
click at [641, 201] on div at bounding box center [556, 191] width 281 height 70
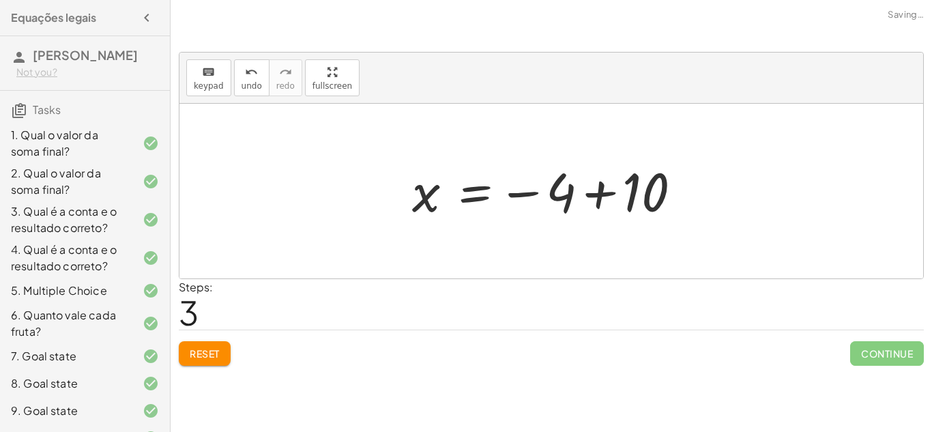
click at [592, 194] on div at bounding box center [556, 192] width 302 height 68
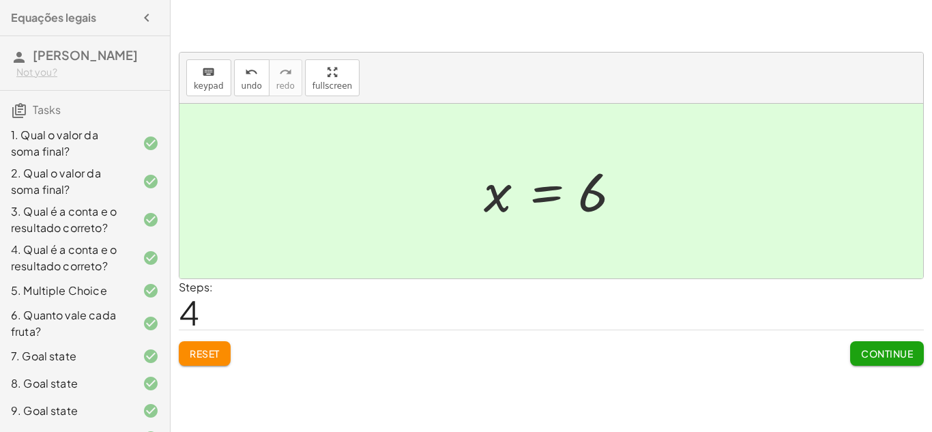
click at [861, 347] on span "Continue" at bounding box center [887, 353] width 52 height 12
